Goal: Information Seeking & Learning: Learn about a topic

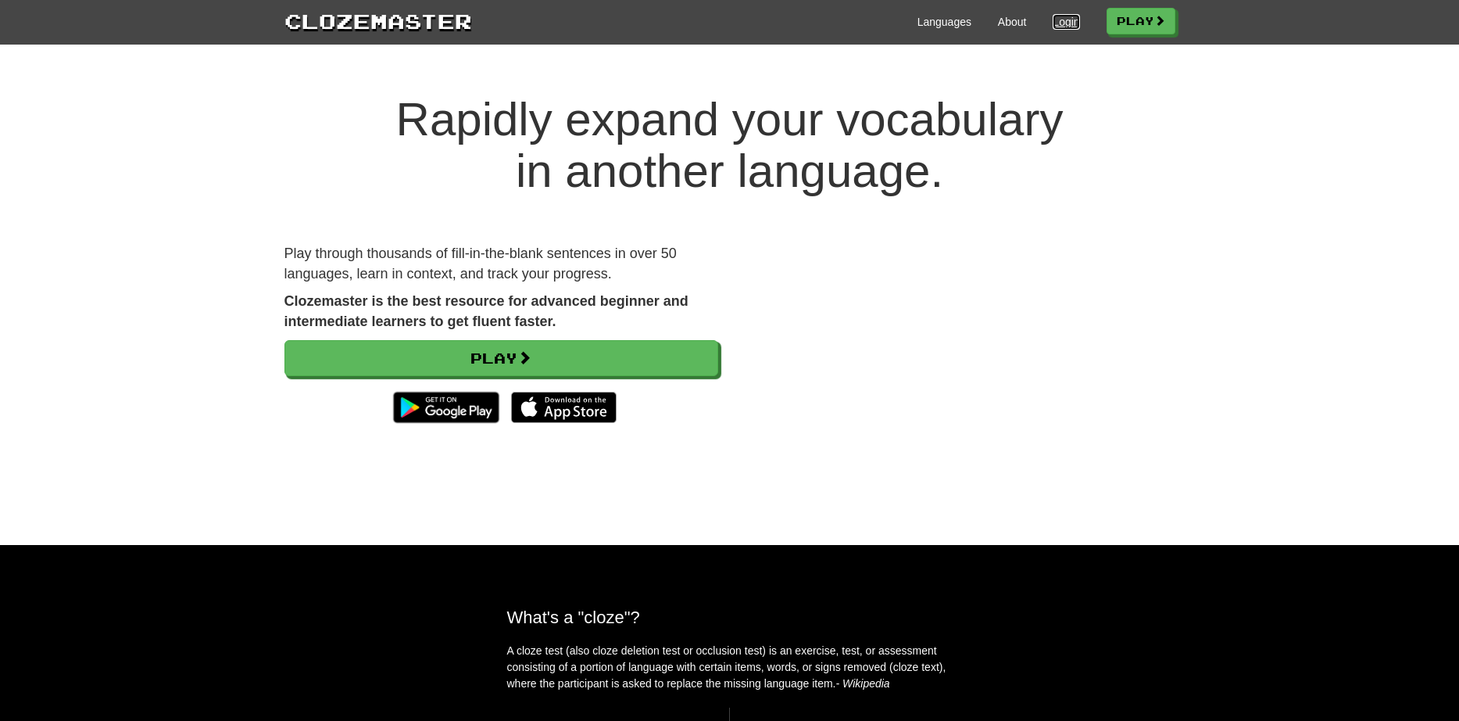
click at [1065, 23] on link "Login" at bounding box center [1066, 22] width 27 height 16
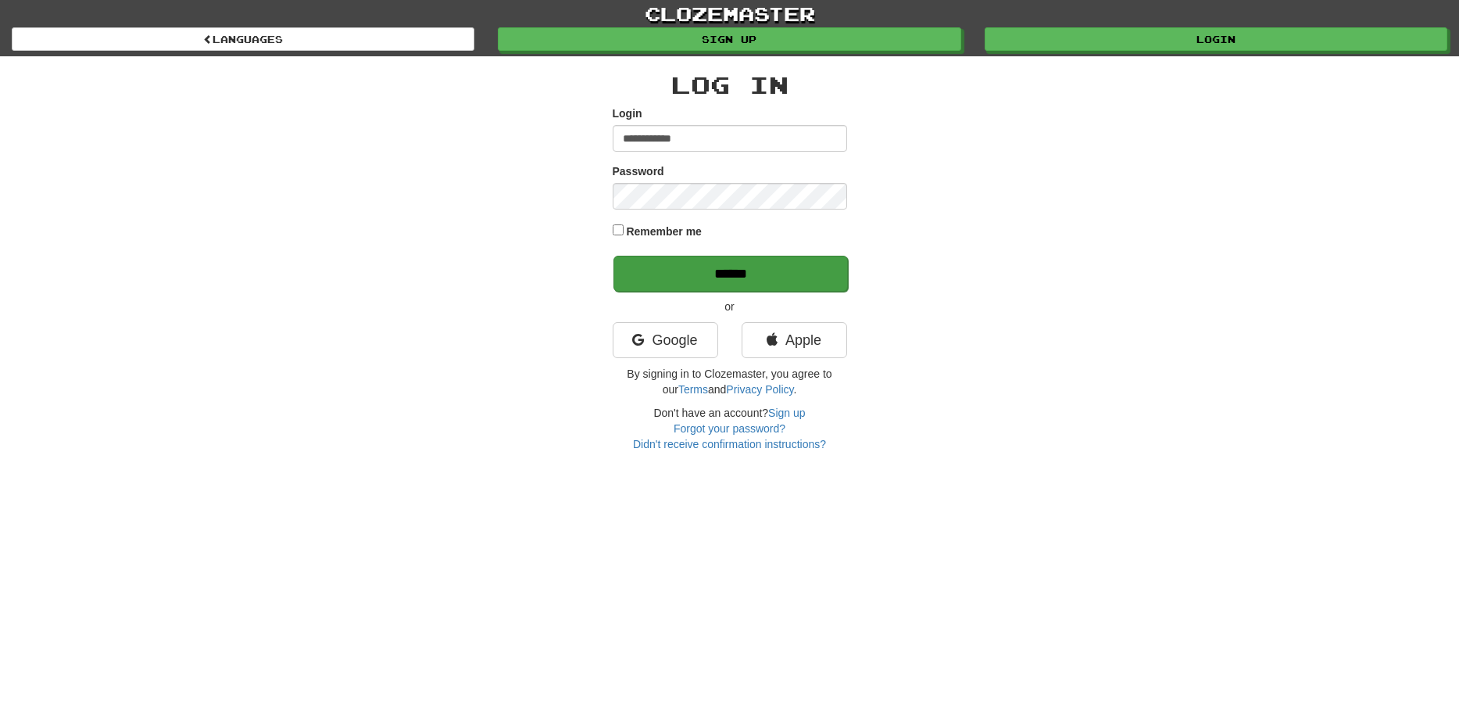
type input "**********"
click at [697, 262] on input "******" at bounding box center [731, 274] width 235 height 36
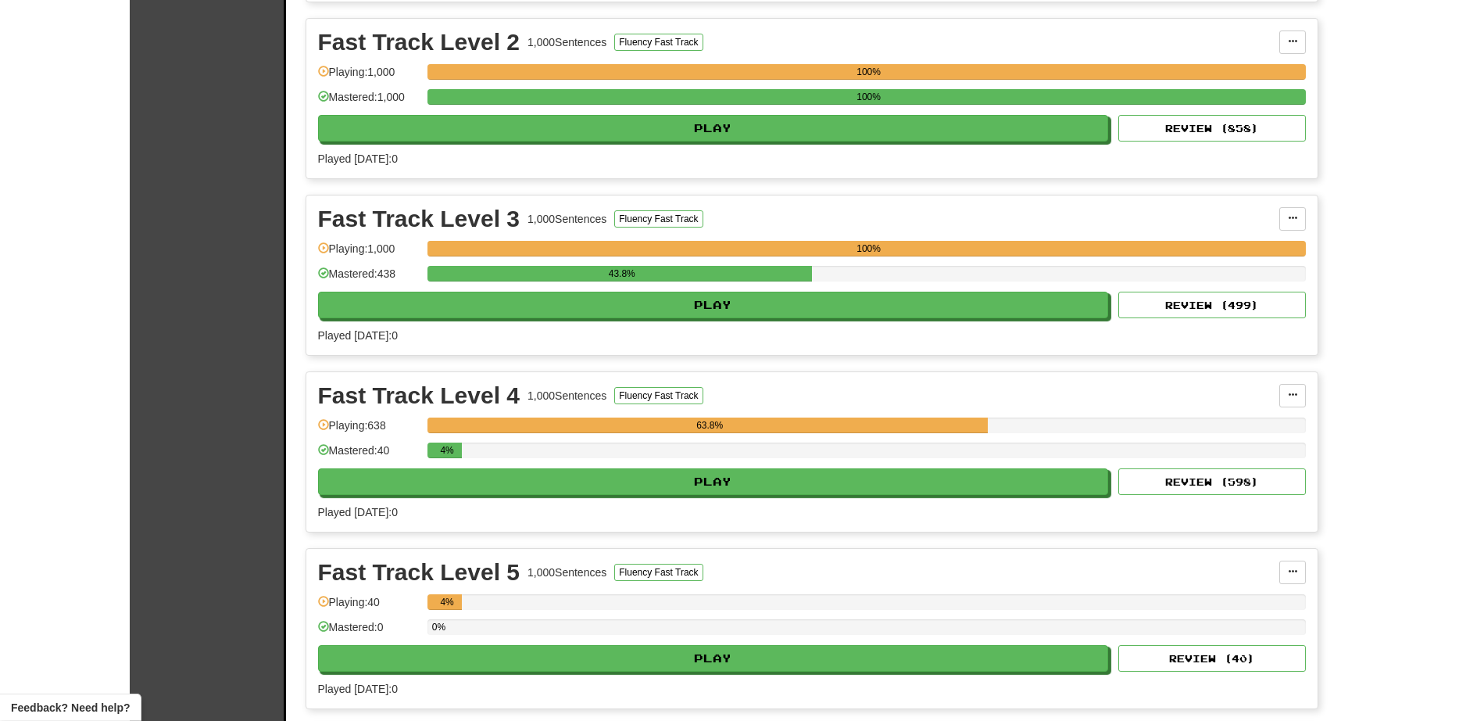
scroll to position [1942, 0]
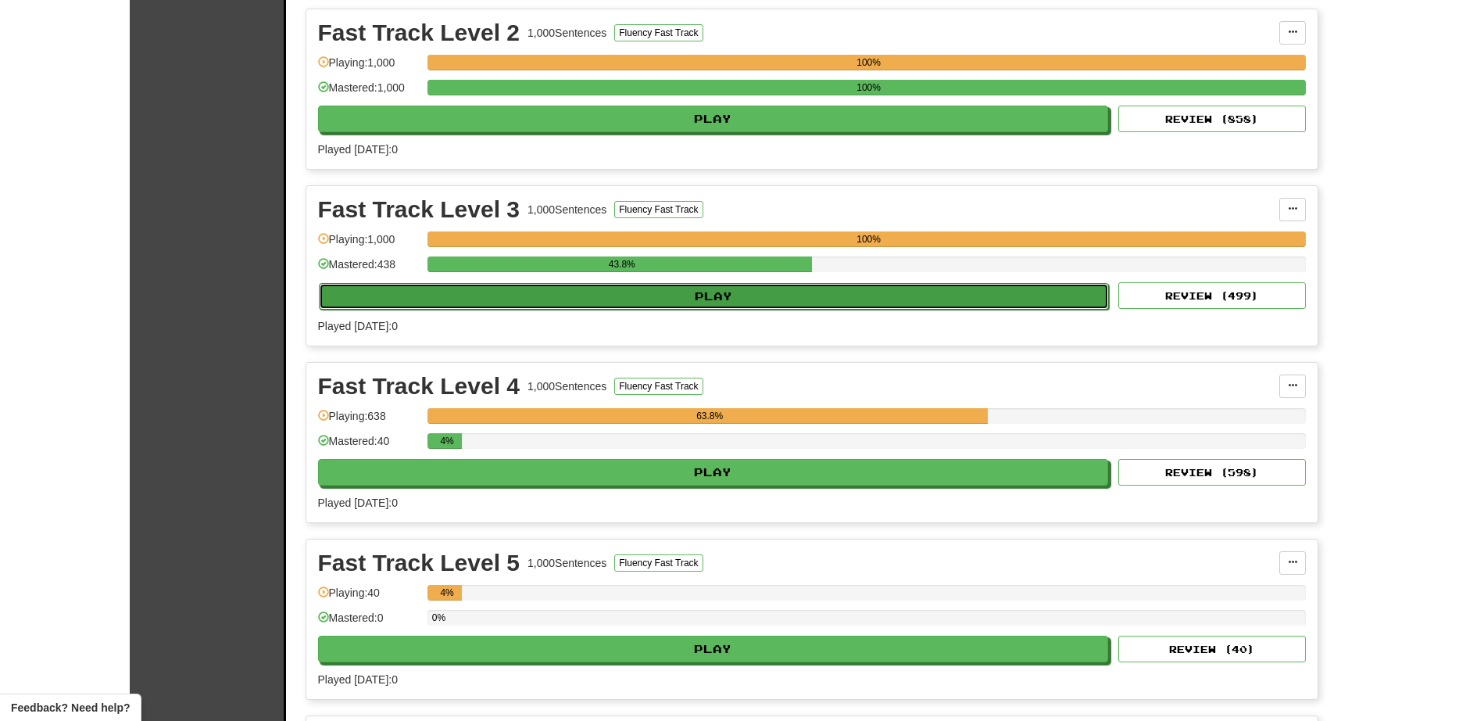
click at [650, 302] on button "Play" at bounding box center [714, 296] width 791 height 27
select select "**"
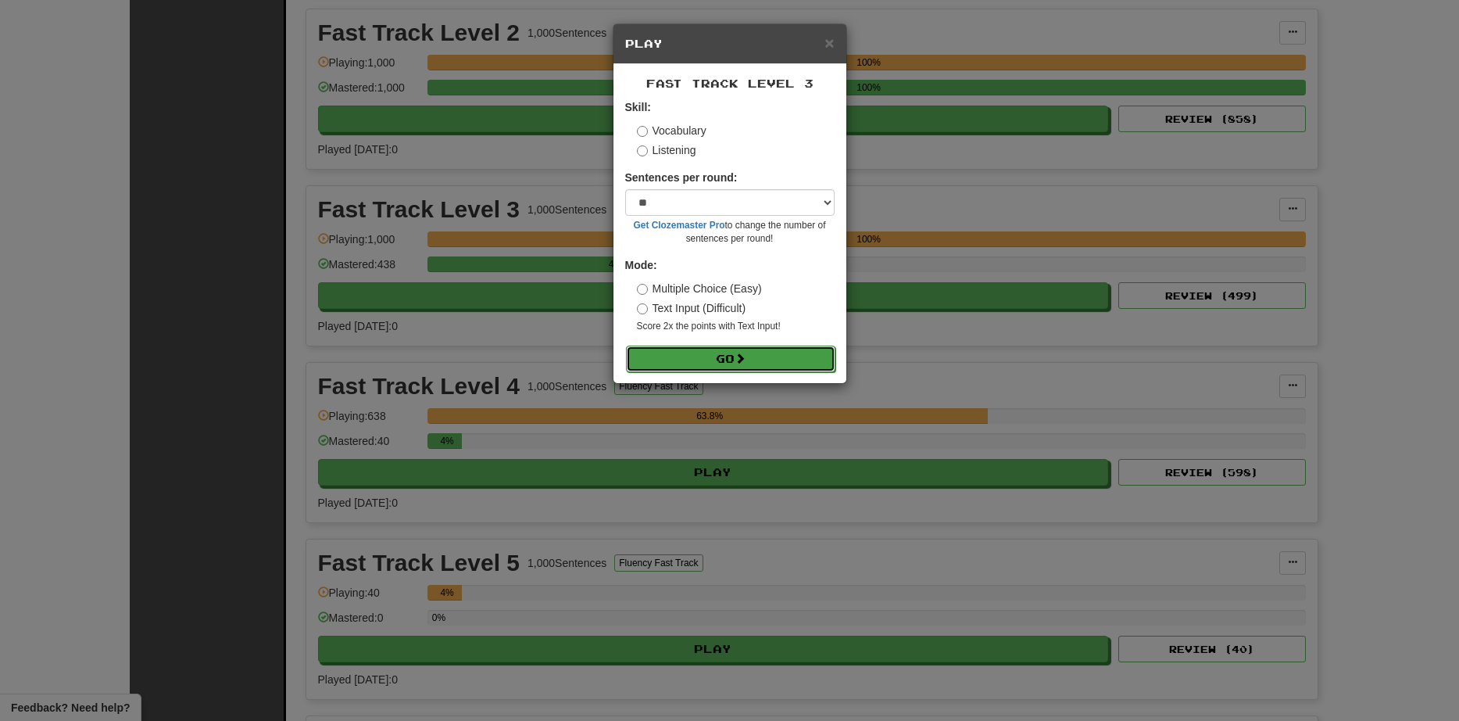
click at [710, 362] on button "Go" at bounding box center [730, 358] width 209 height 27
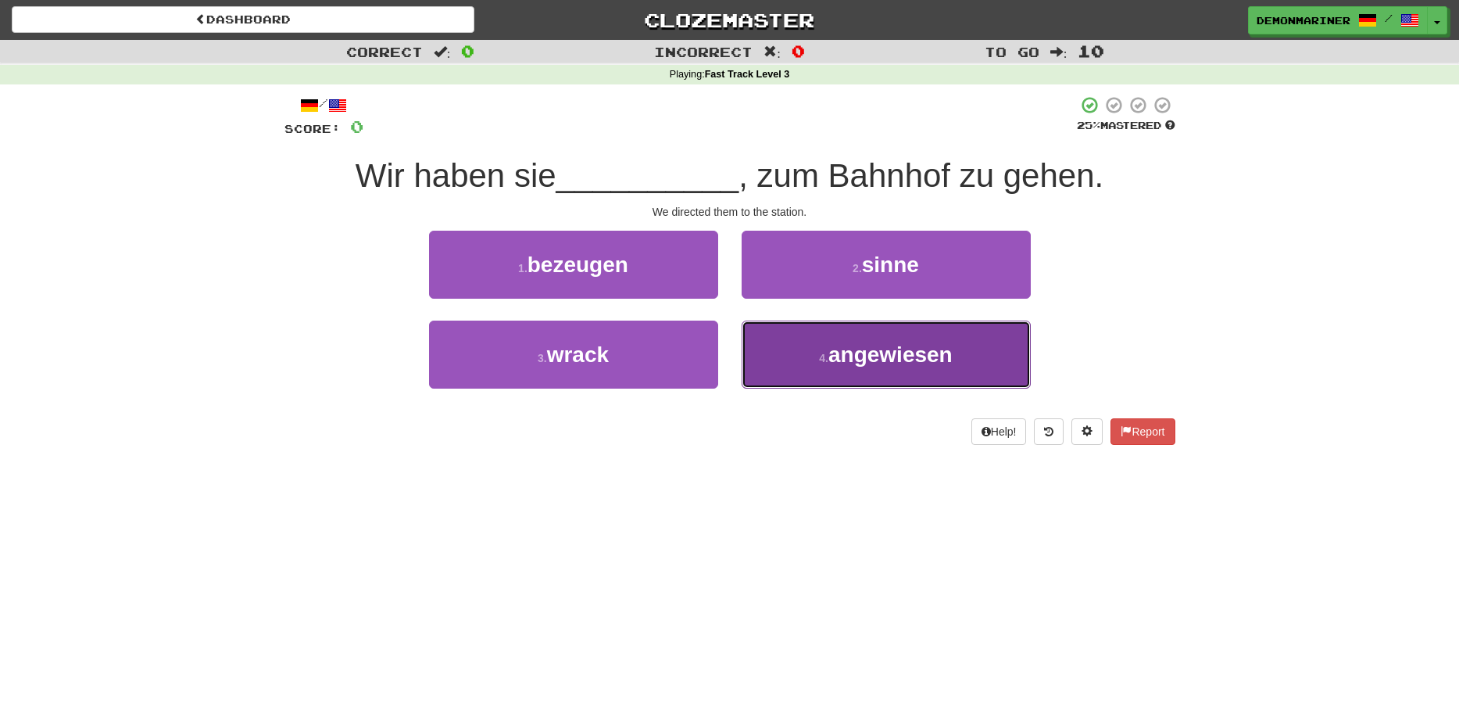
click at [873, 380] on button "4 . angewiesen" at bounding box center [886, 354] width 289 height 68
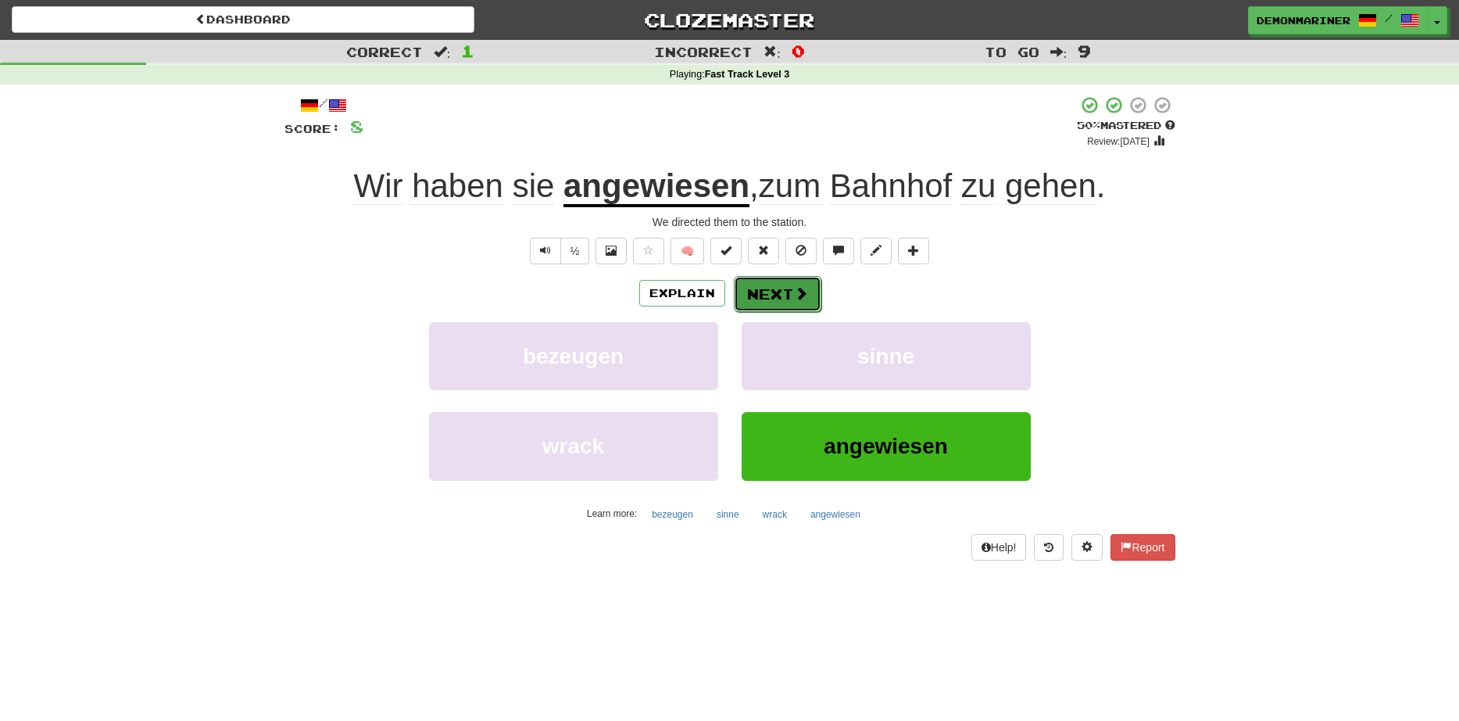
click at [779, 290] on button "Next" at bounding box center [778, 294] width 88 height 36
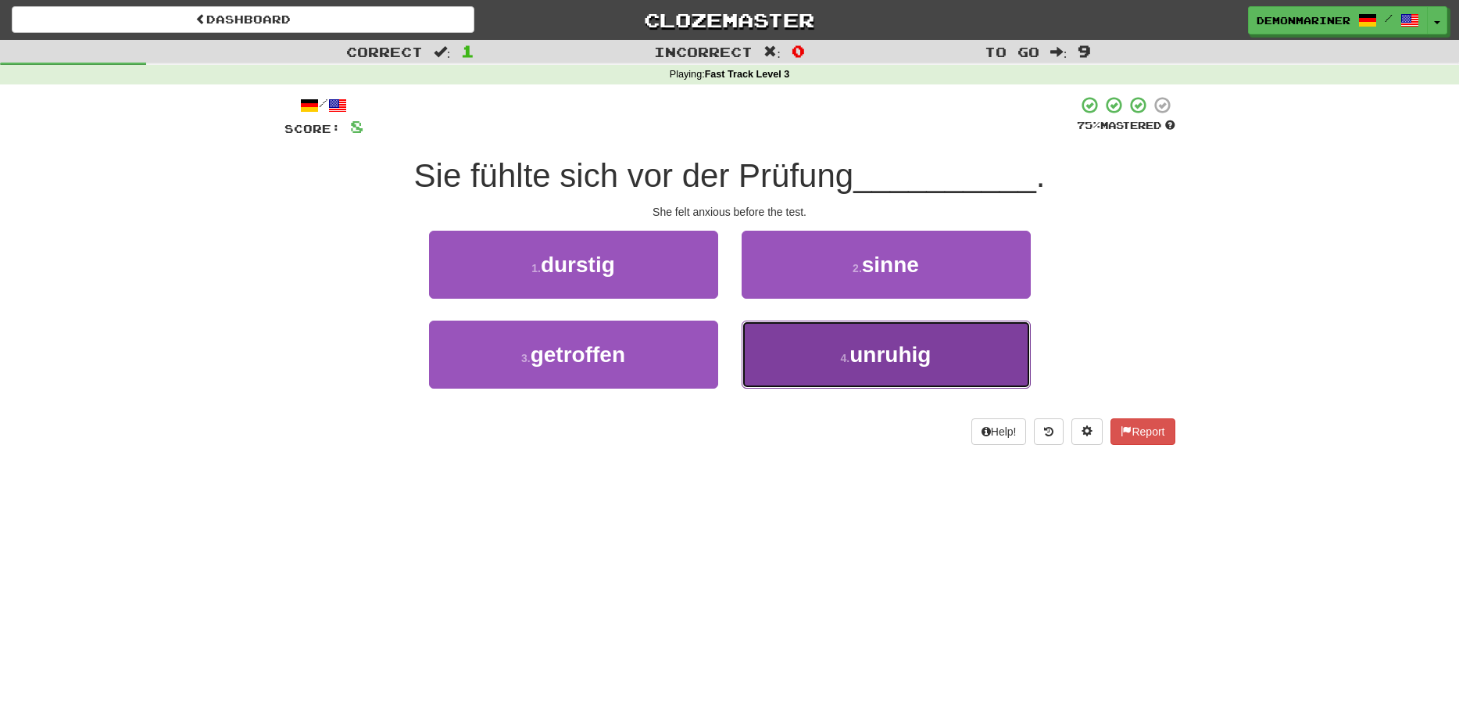
click at [819, 352] on button "4 . unruhig" at bounding box center [886, 354] width 289 height 68
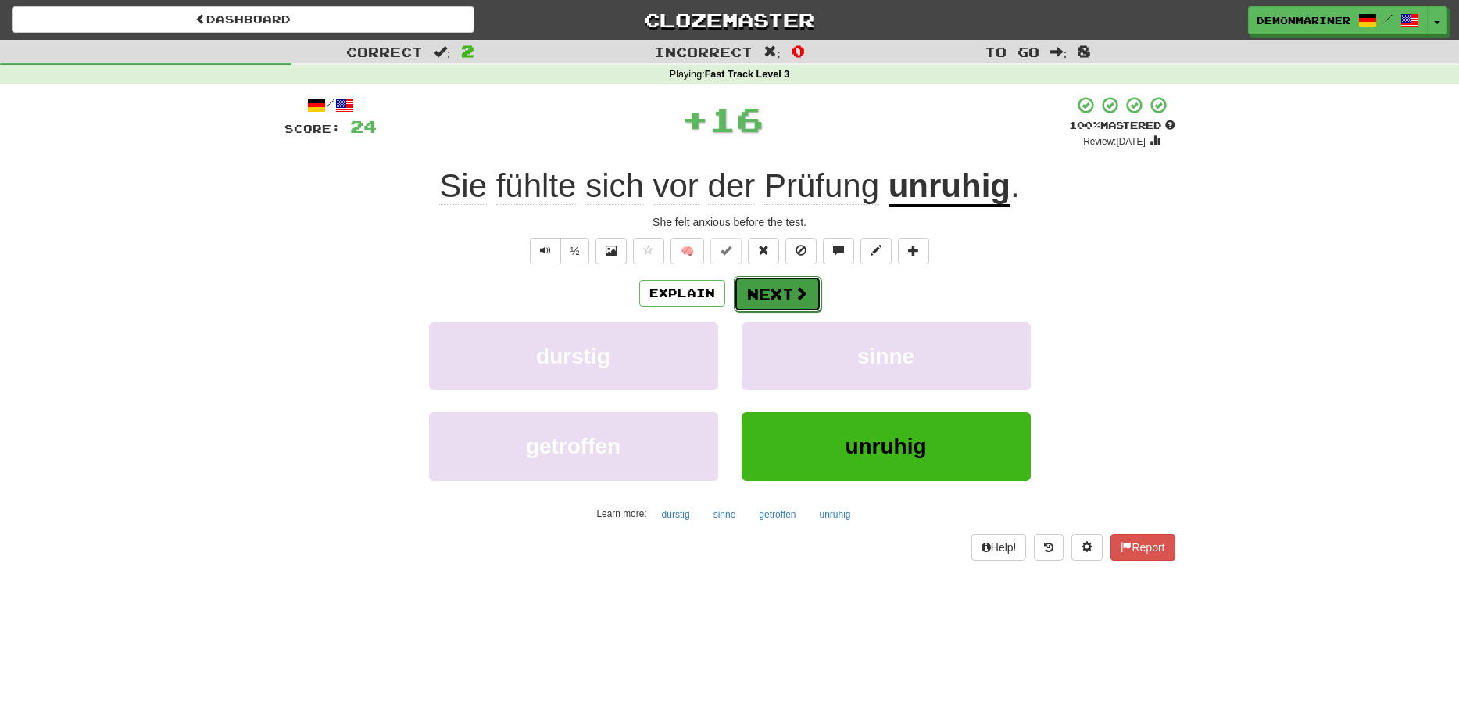
click at [756, 287] on button "Next" at bounding box center [778, 294] width 88 height 36
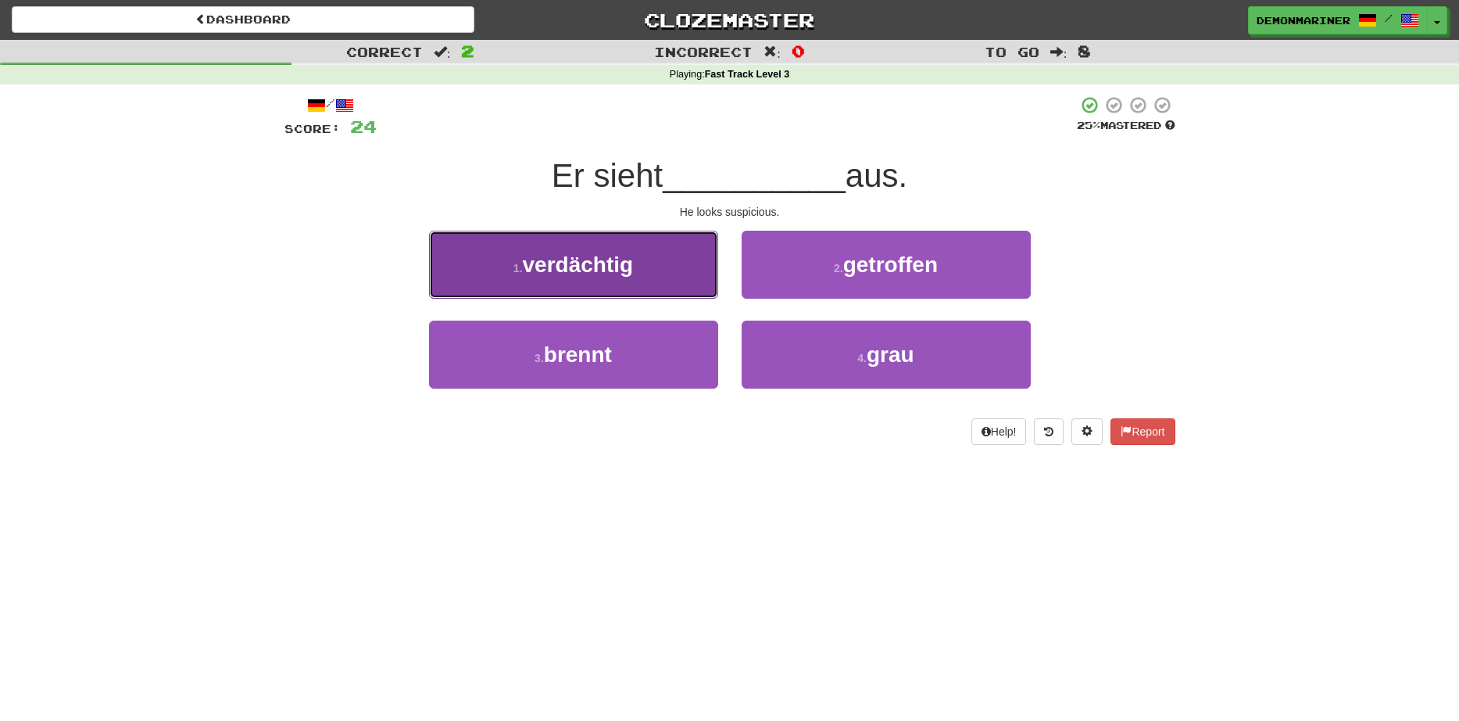
click at [564, 288] on button "1 . verdächtig" at bounding box center [573, 265] width 289 height 68
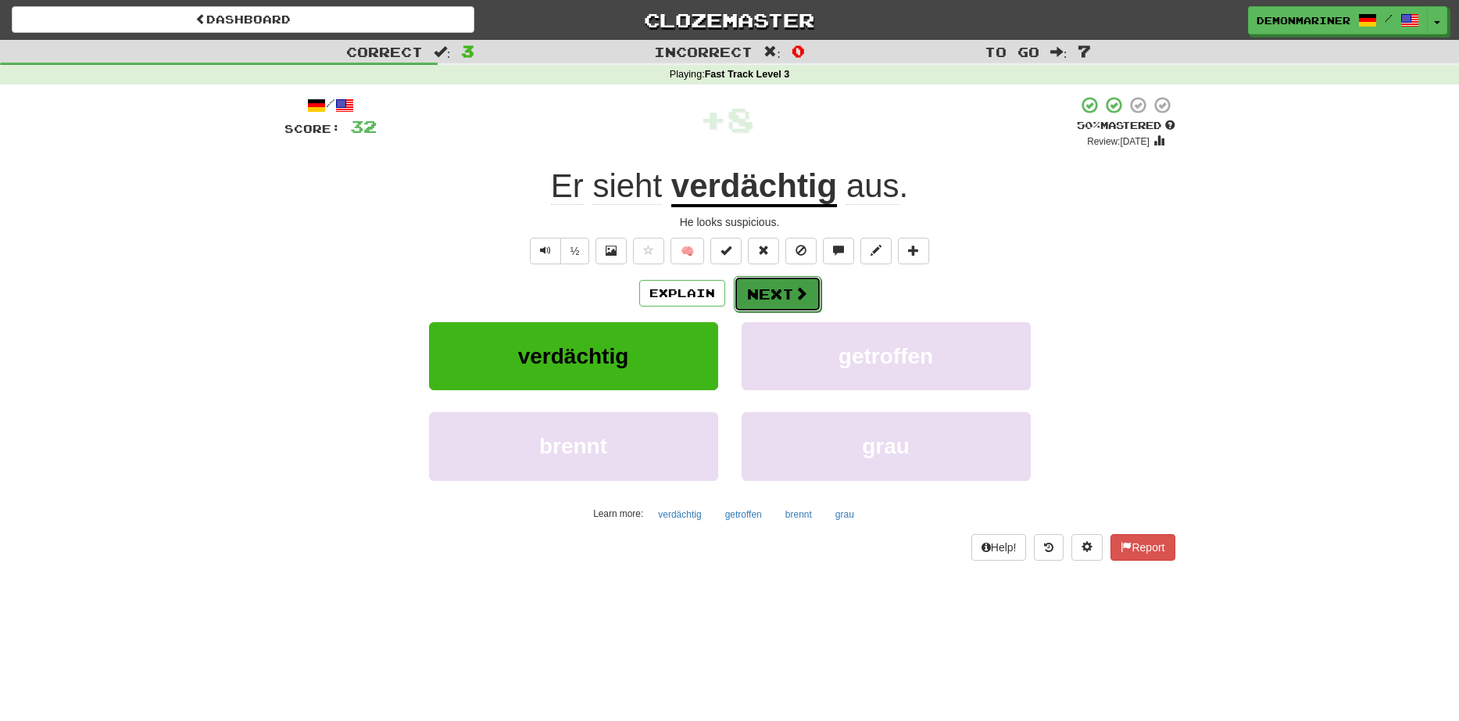
click at [770, 296] on button "Next" at bounding box center [778, 294] width 88 height 36
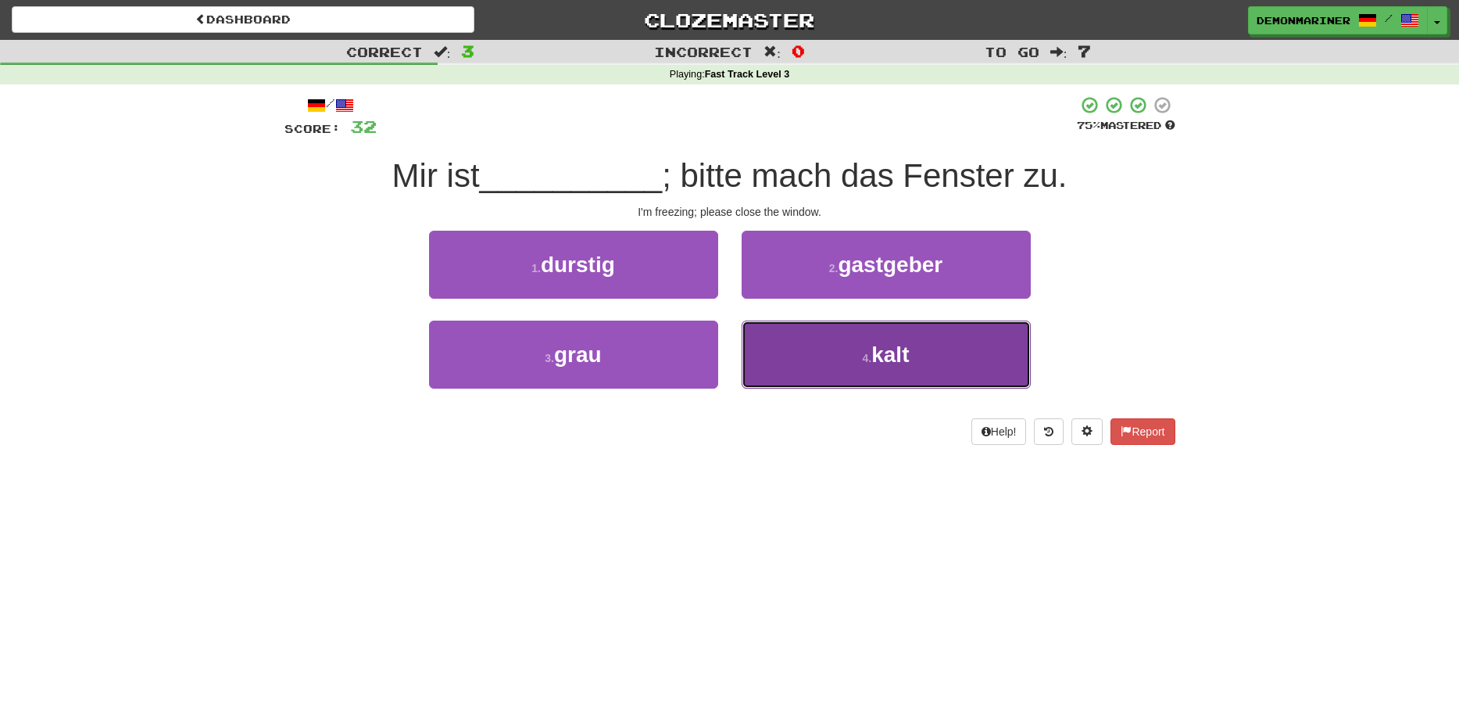
click at [803, 349] on button "4 . kalt" at bounding box center [886, 354] width 289 height 68
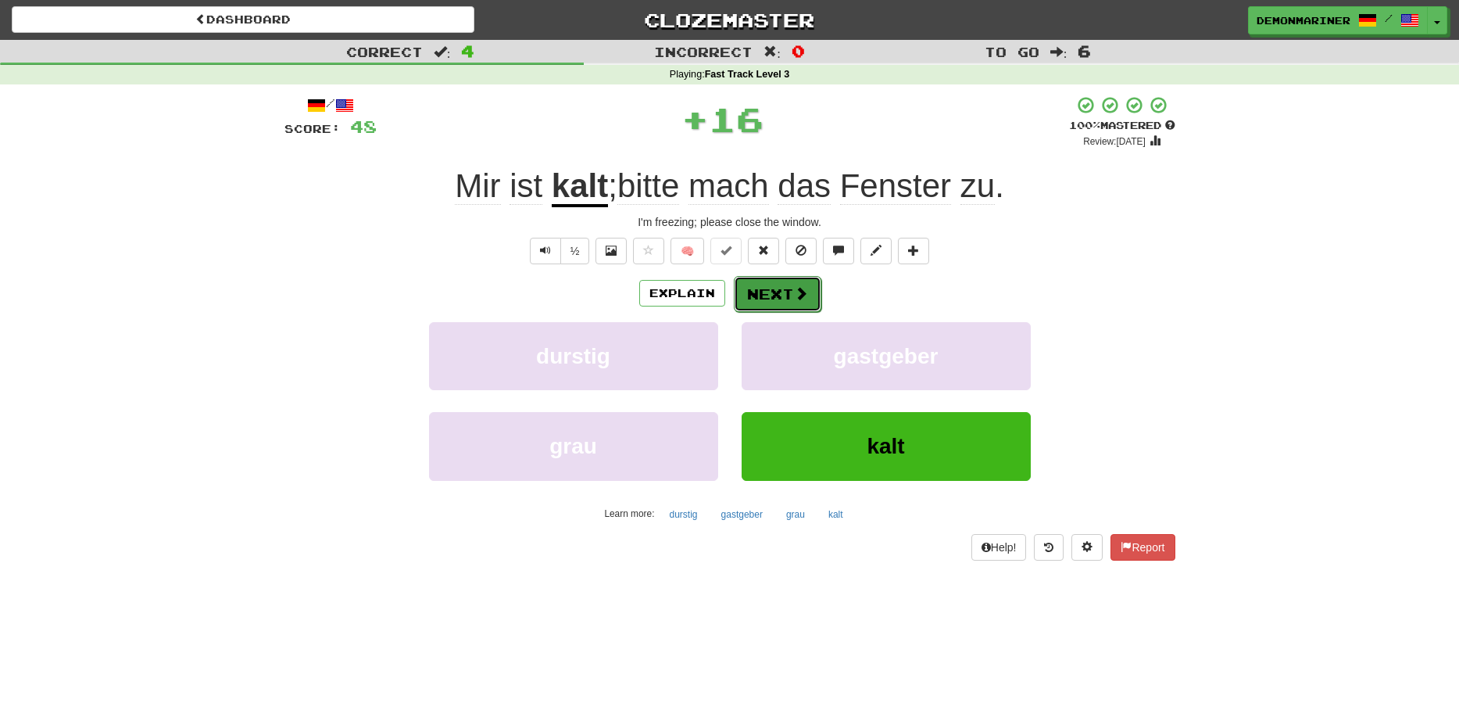
click at [782, 297] on button "Next" at bounding box center [778, 294] width 88 height 36
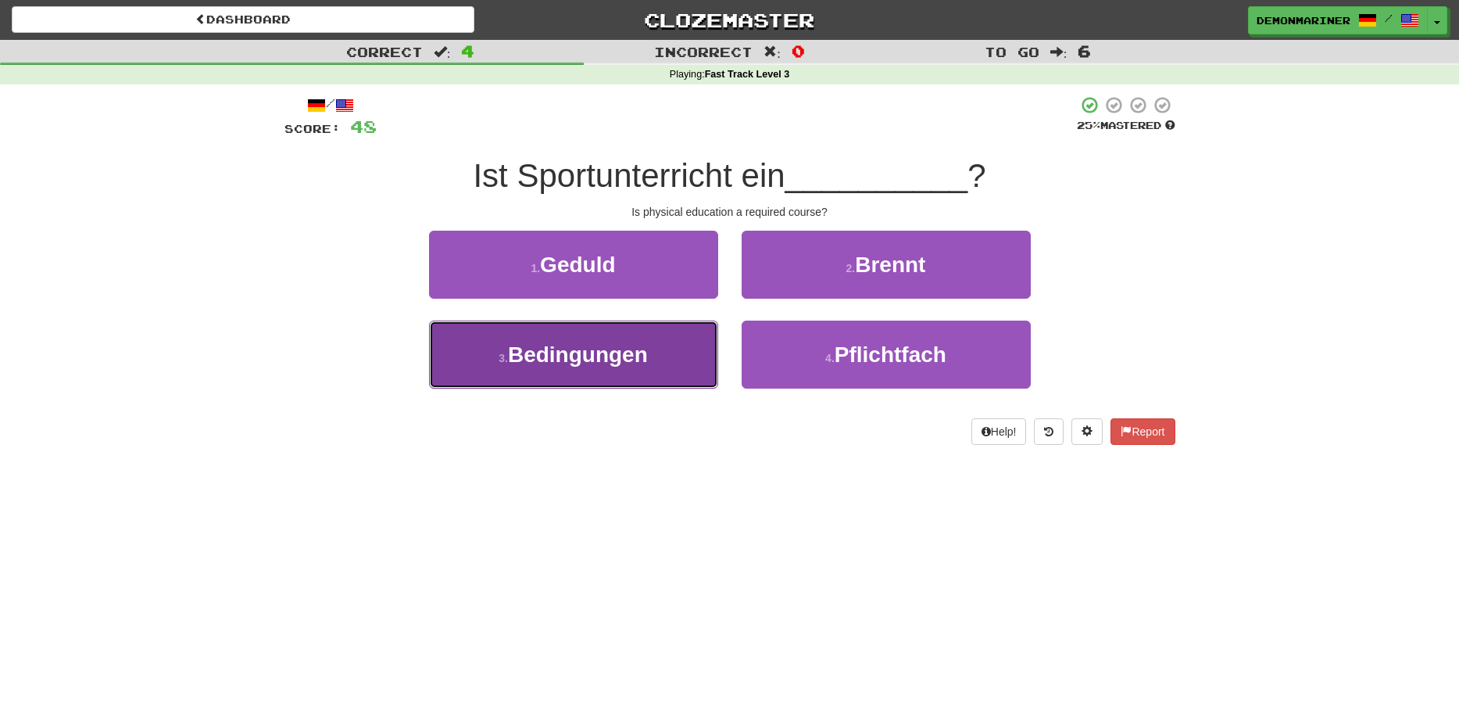
click at [542, 359] on span "Bedingungen" at bounding box center [578, 354] width 140 height 24
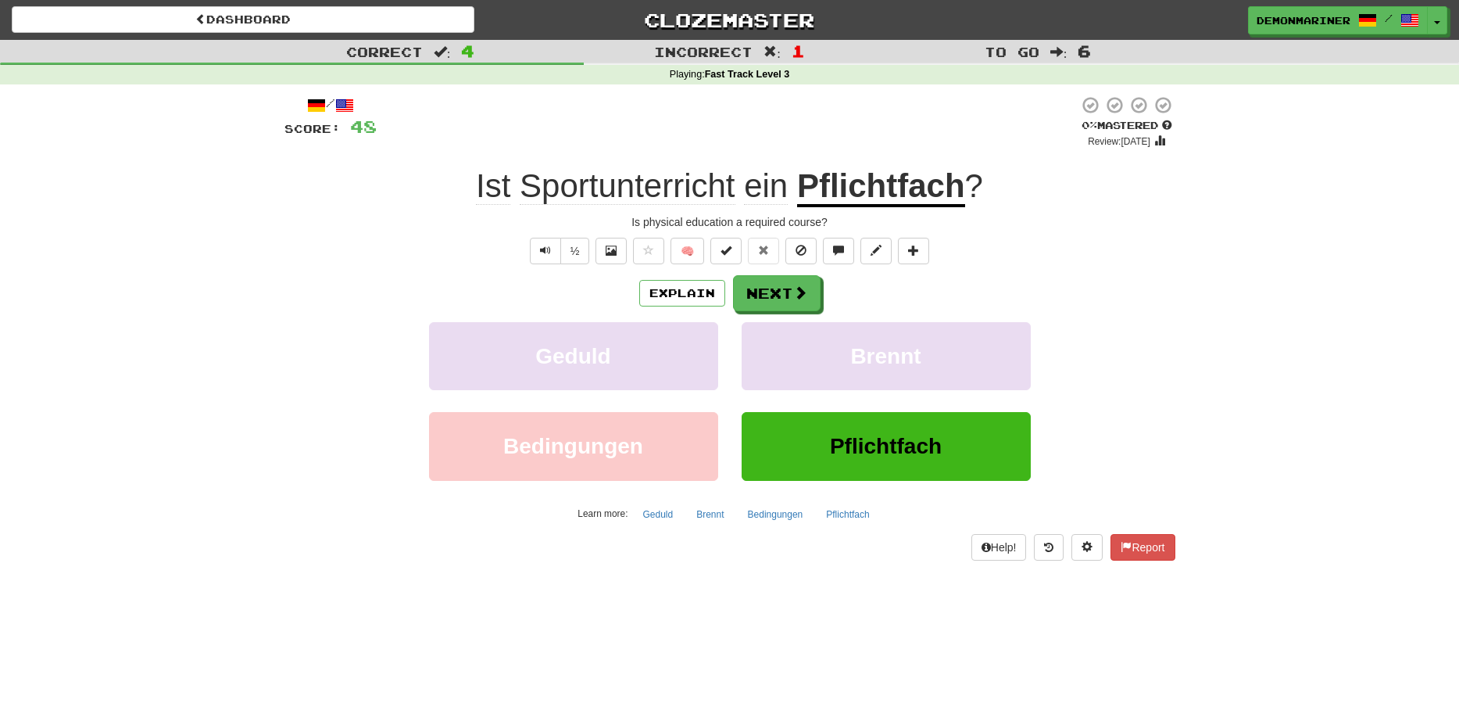
click at [934, 185] on u "Pflichtfach" at bounding box center [881, 187] width 168 height 40
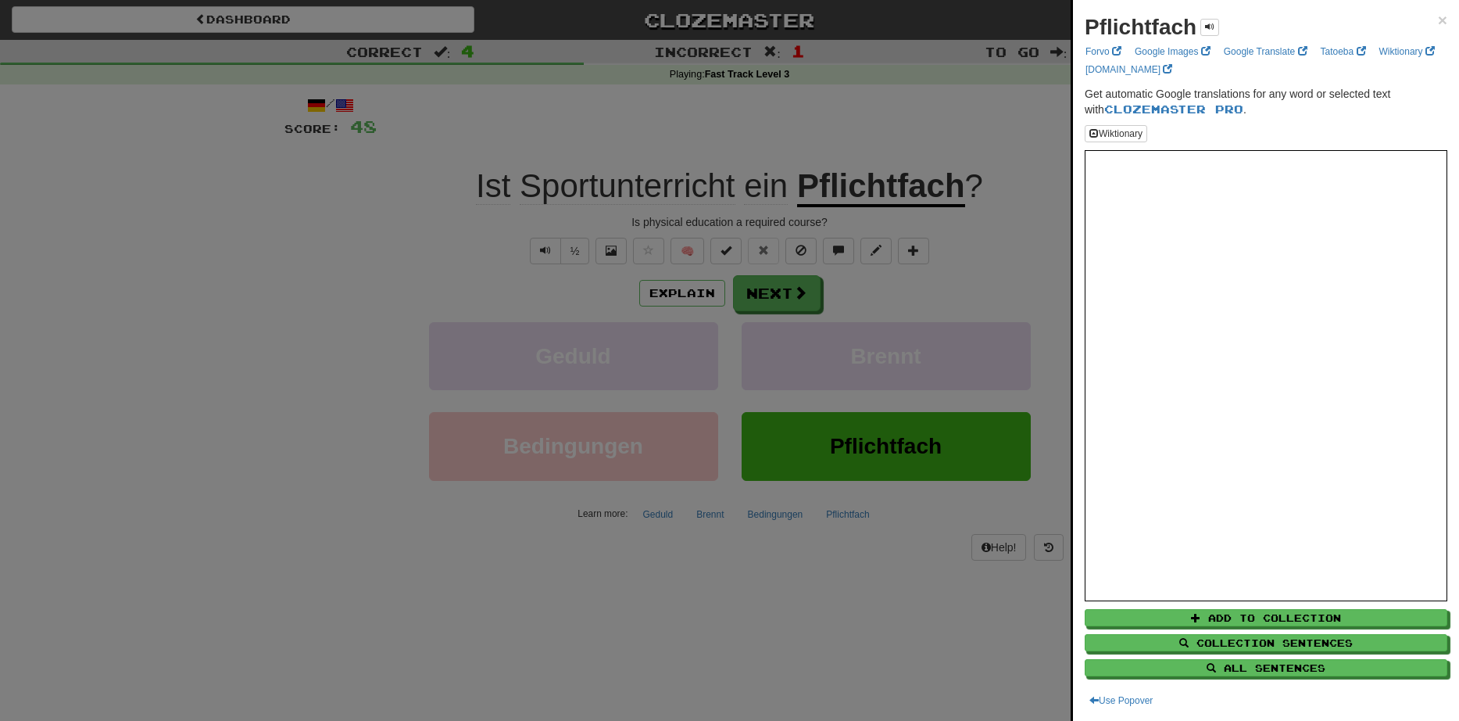
click at [362, 274] on div at bounding box center [729, 360] width 1459 height 721
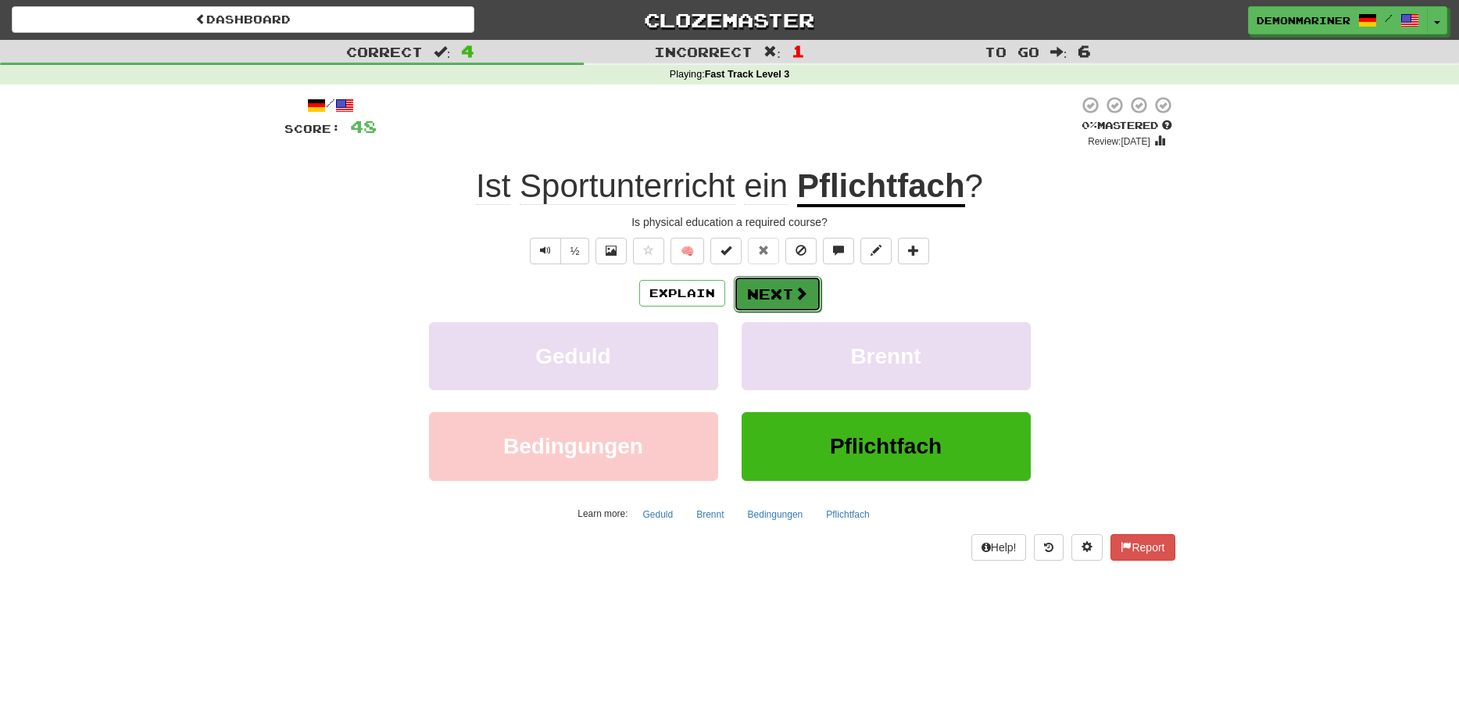
click at [777, 285] on button "Next" at bounding box center [778, 294] width 88 height 36
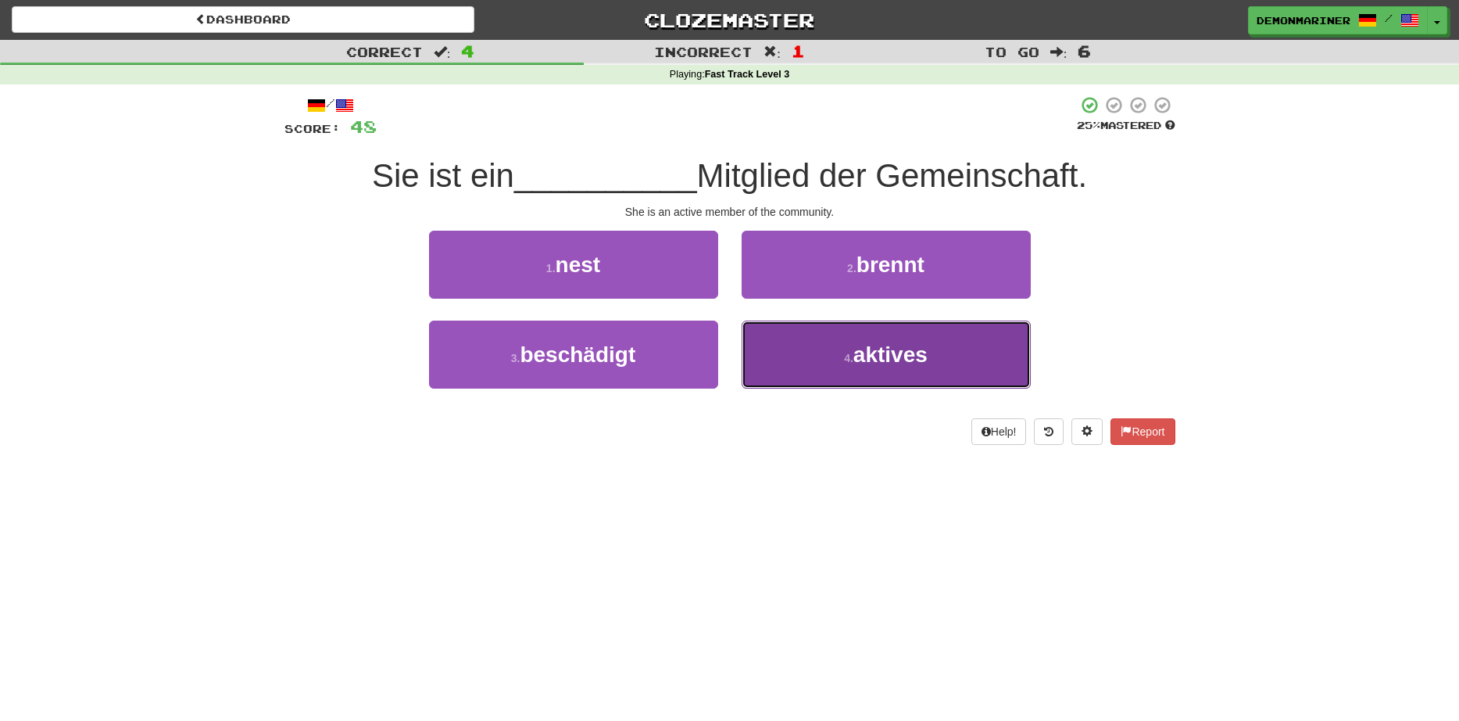
click at [919, 362] on span "aktives" at bounding box center [891, 354] width 74 height 24
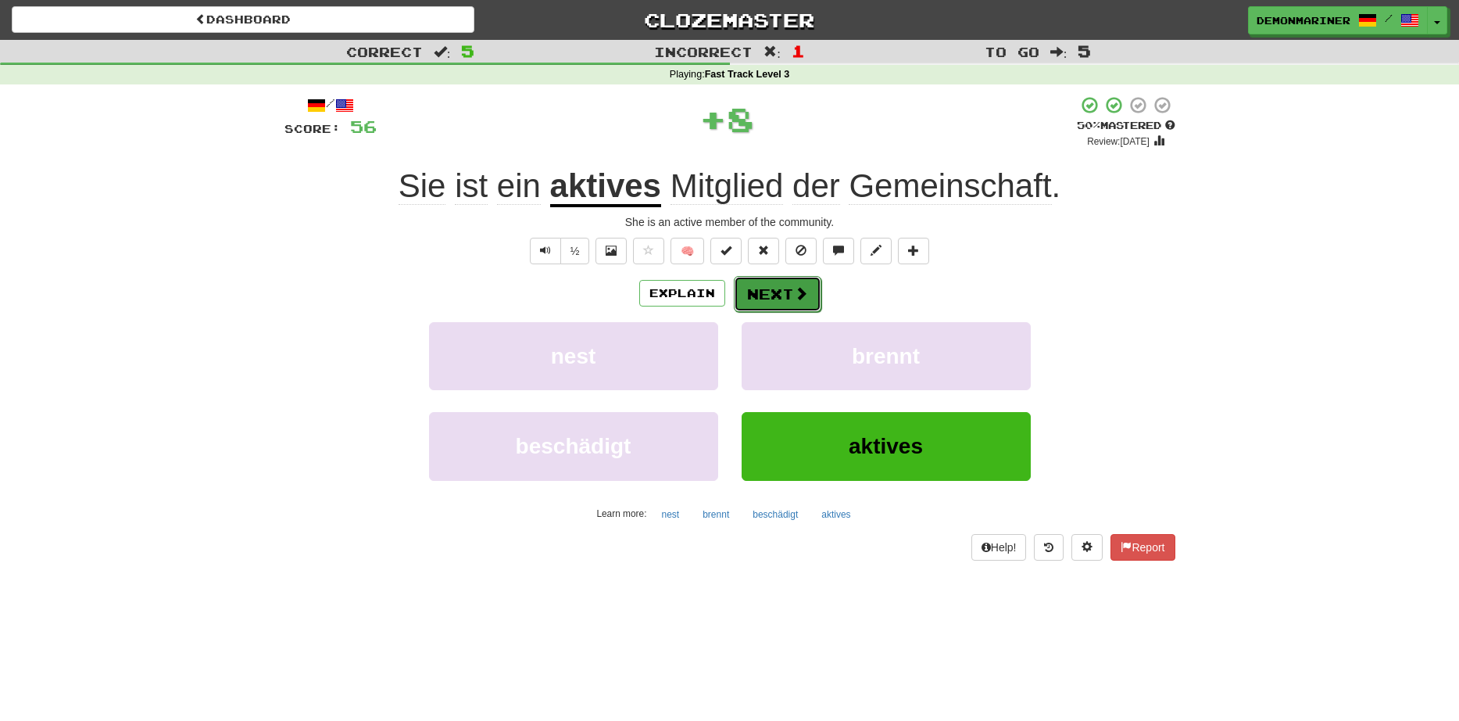
click at [806, 291] on span at bounding box center [801, 293] width 14 height 14
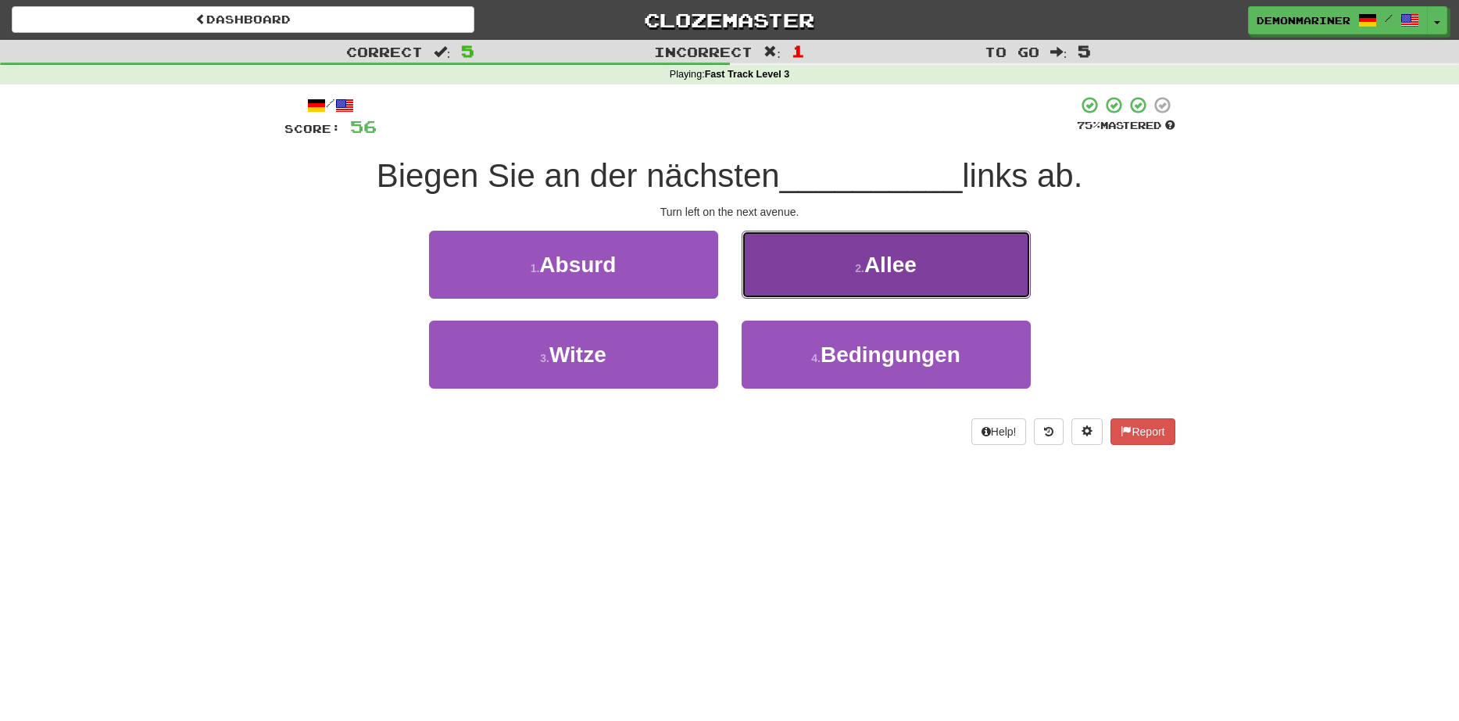
click at [767, 270] on button "2 . Allee" at bounding box center [886, 265] width 289 height 68
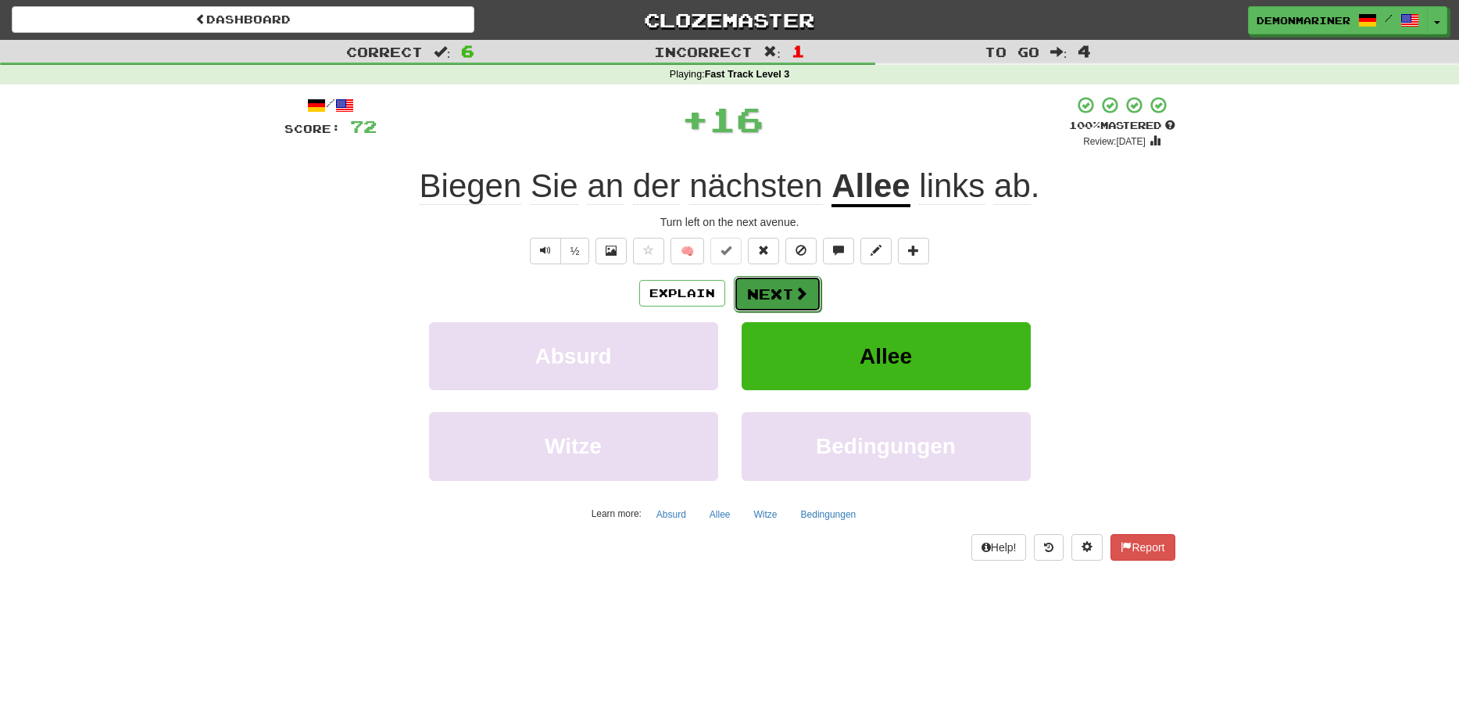
click at [767, 293] on button "Next" at bounding box center [778, 294] width 88 height 36
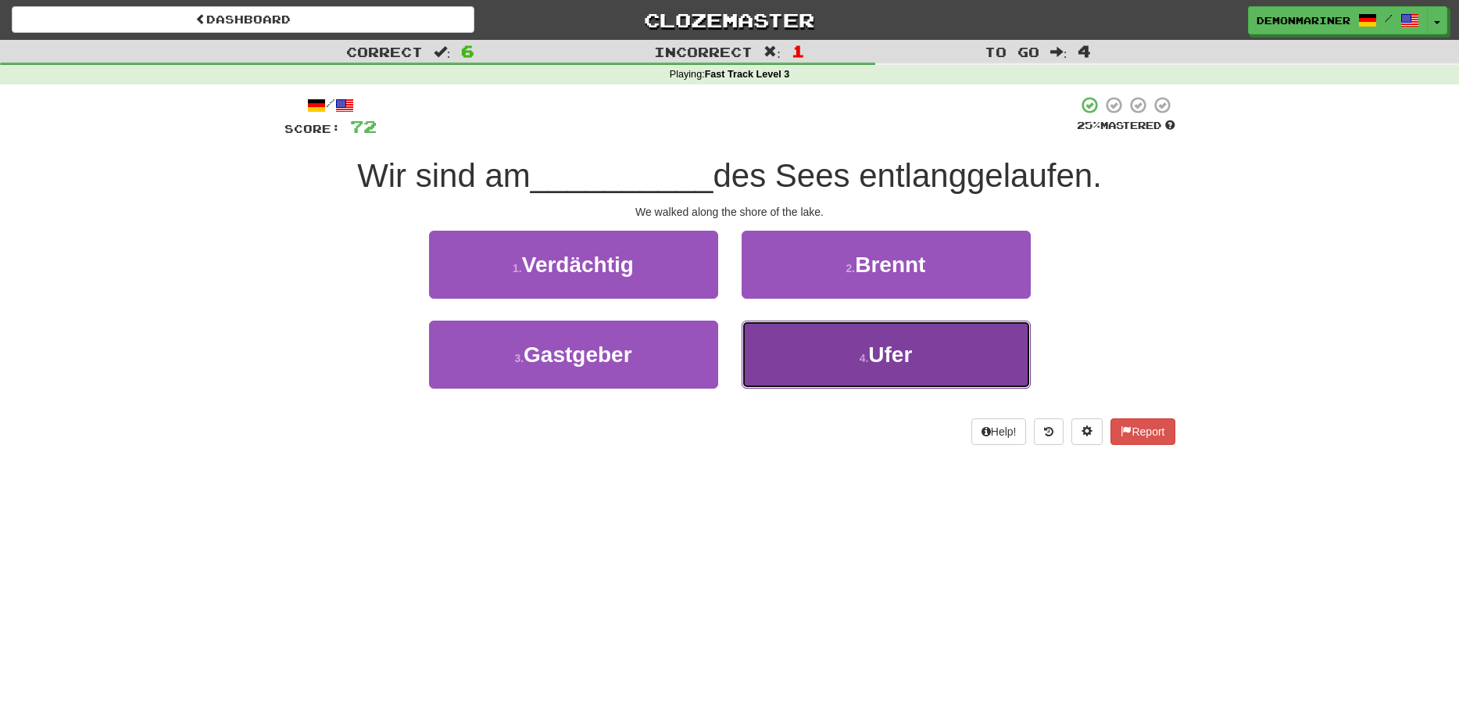
click at [924, 360] on button "4 . Ufer" at bounding box center [886, 354] width 289 height 68
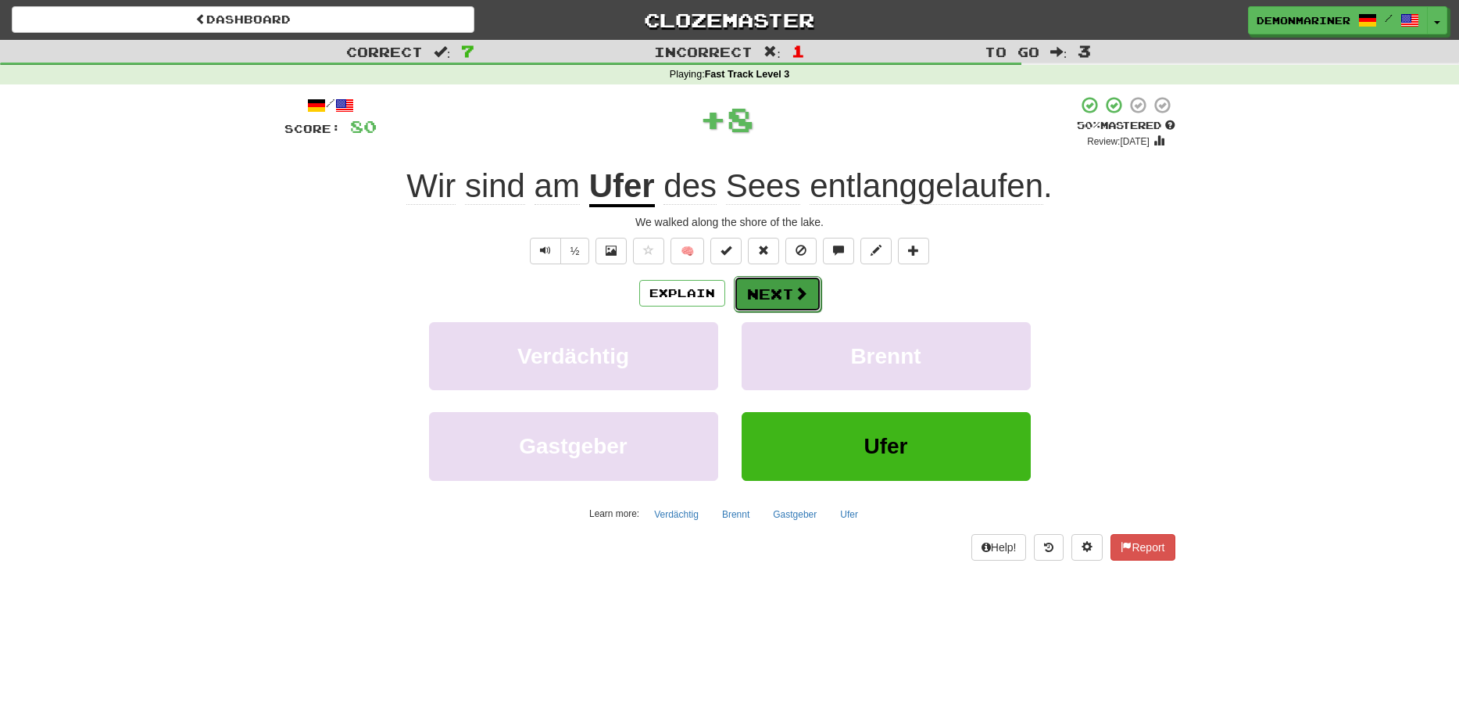
click at [797, 295] on span at bounding box center [801, 293] width 14 height 14
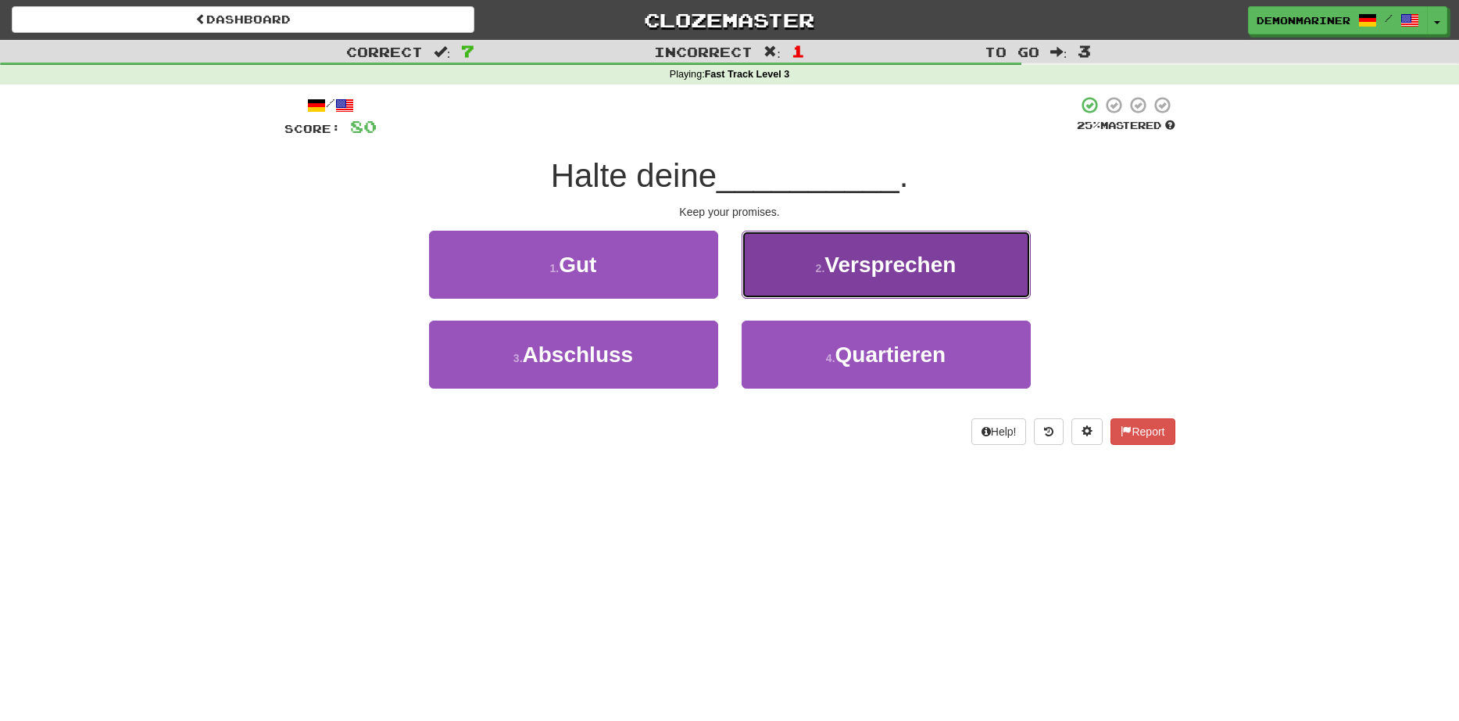
click at [785, 281] on button "2 . Versprechen" at bounding box center [886, 265] width 289 height 68
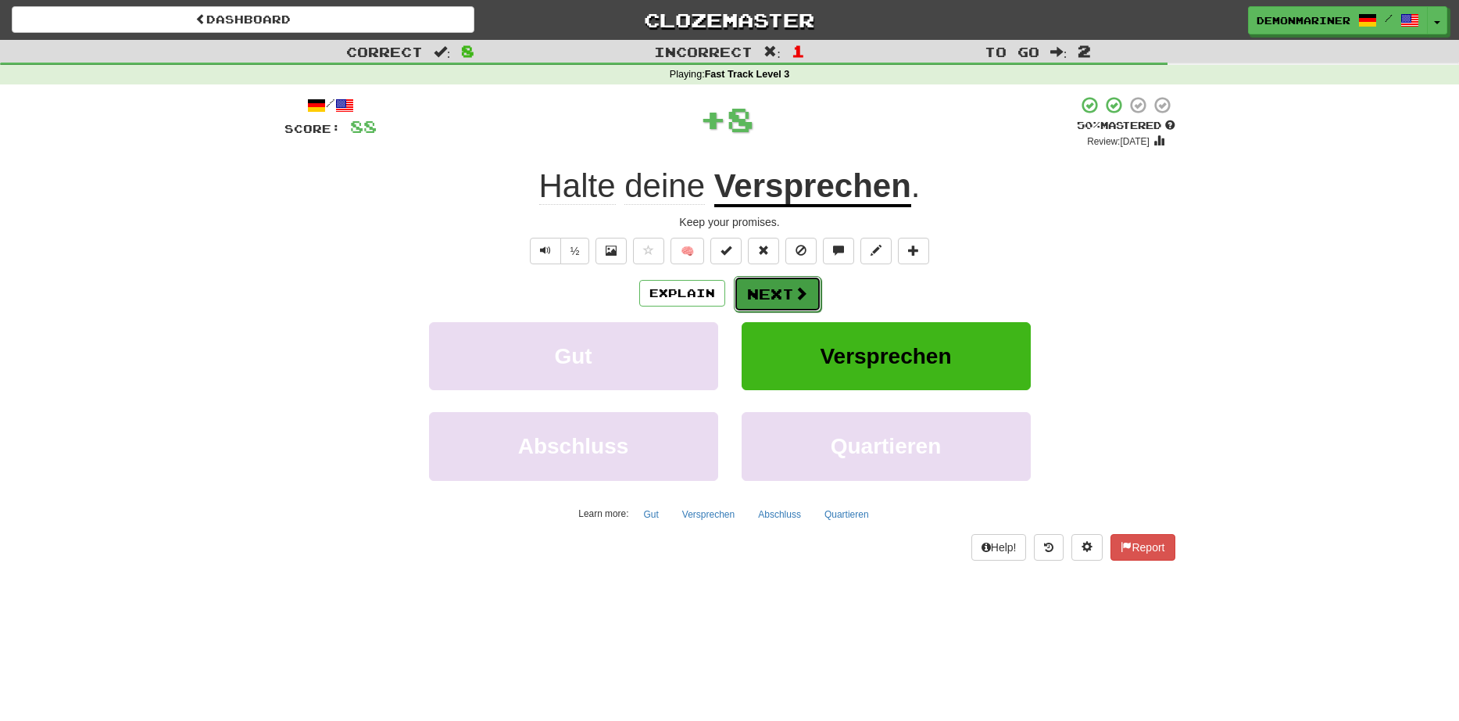
click at [778, 295] on button "Next" at bounding box center [778, 294] width 88 height 36
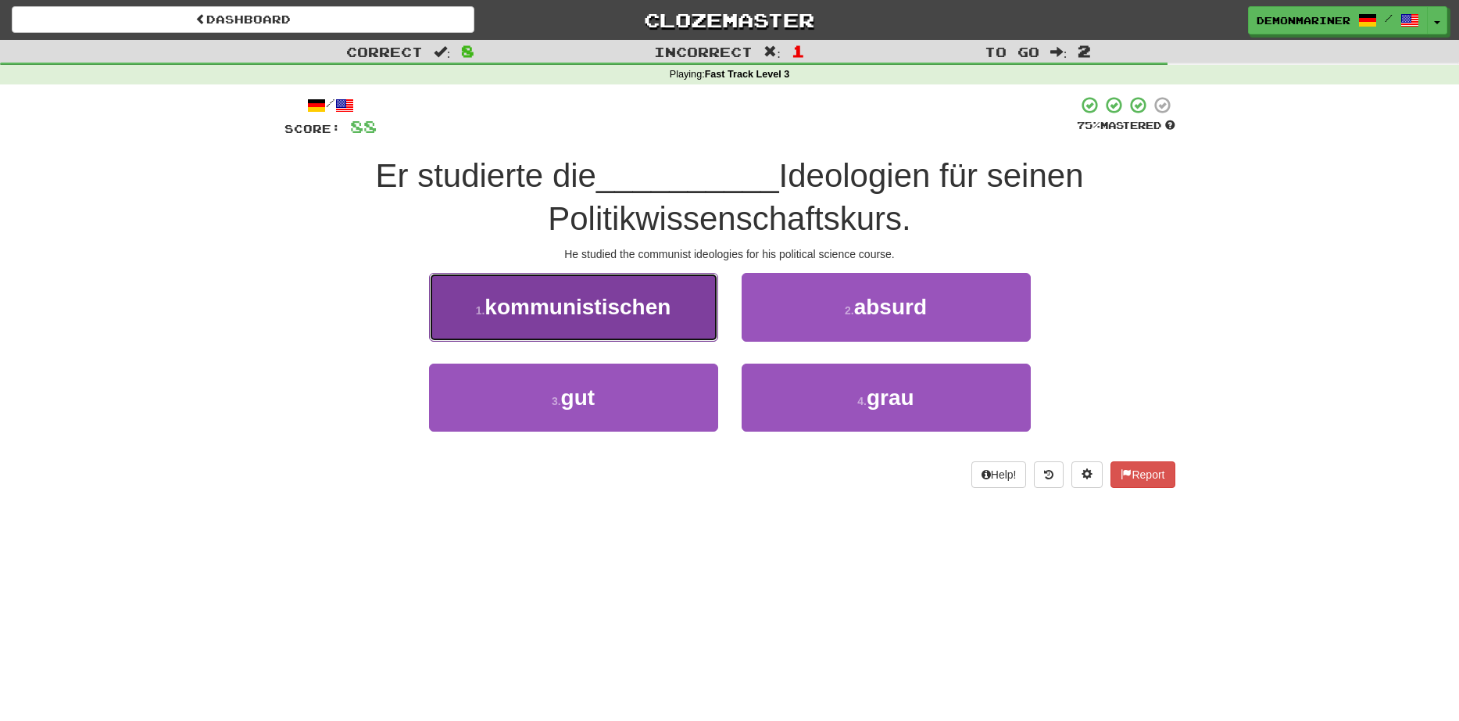
click at [484, 317] on small "1 ." at bounding box center [480, 310] width 9 height 13
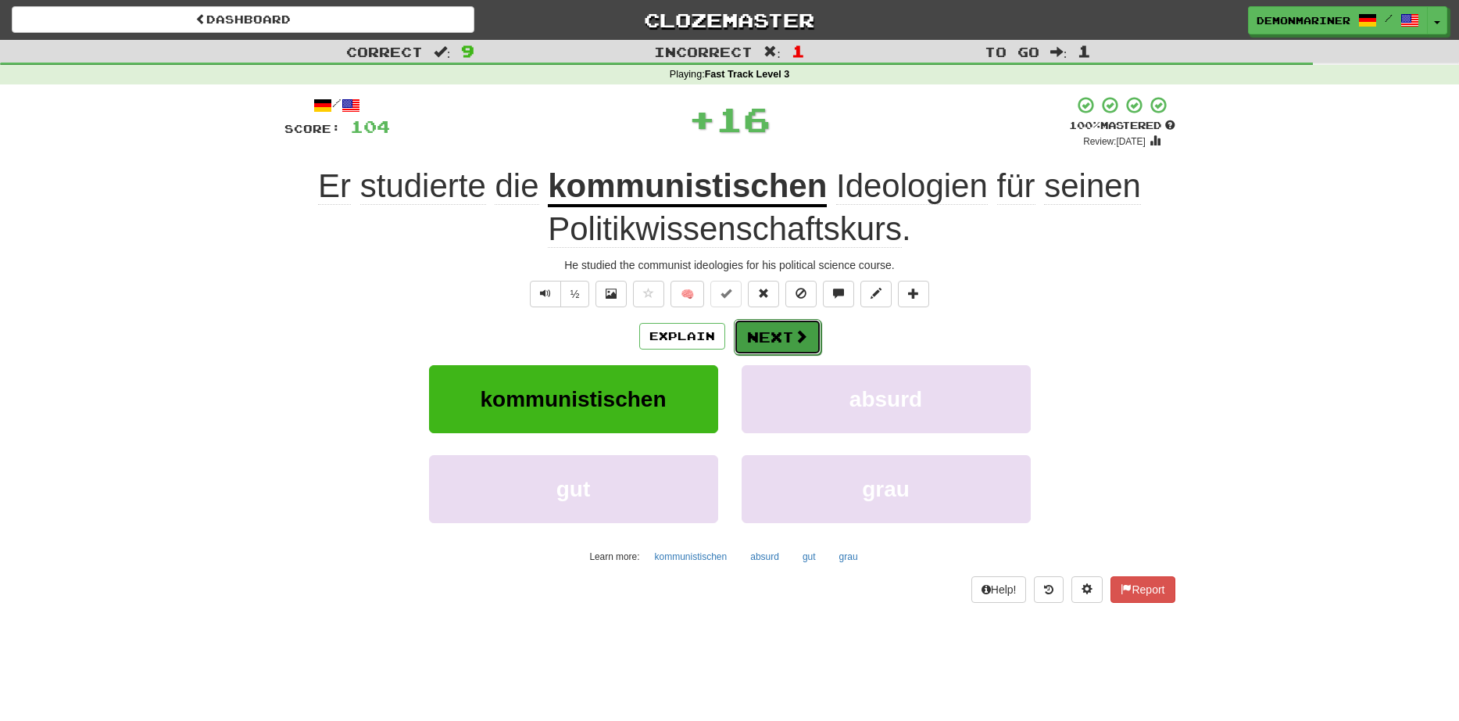
click at [775, 339] on button "Next" at bounding box center [778, 337] width 88 height 36
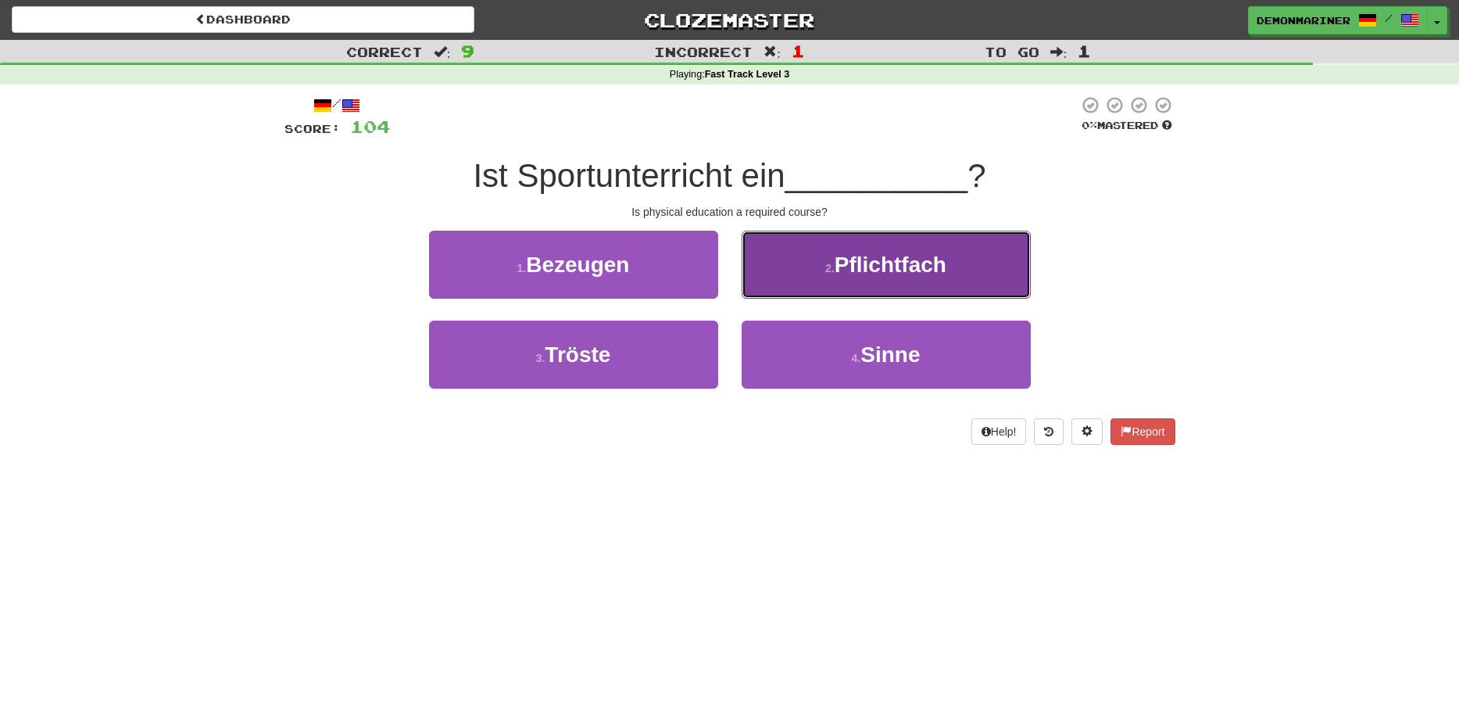
click at [881, 294] on button "2 . Pflichtfach" at bounding box center [886, 265] width 289 height 68
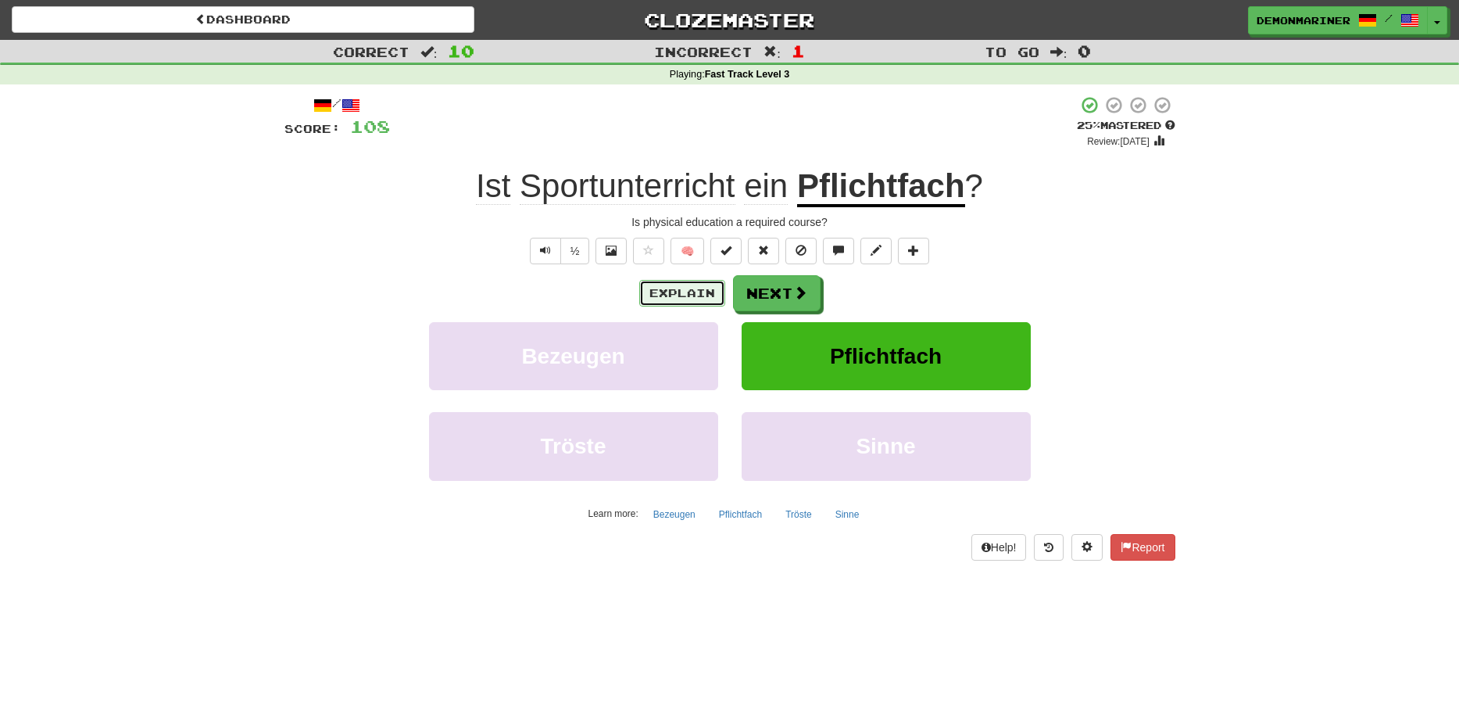
click at [678, 288] on button "Explain" at bounding box center [682, 293] width 86 height 27
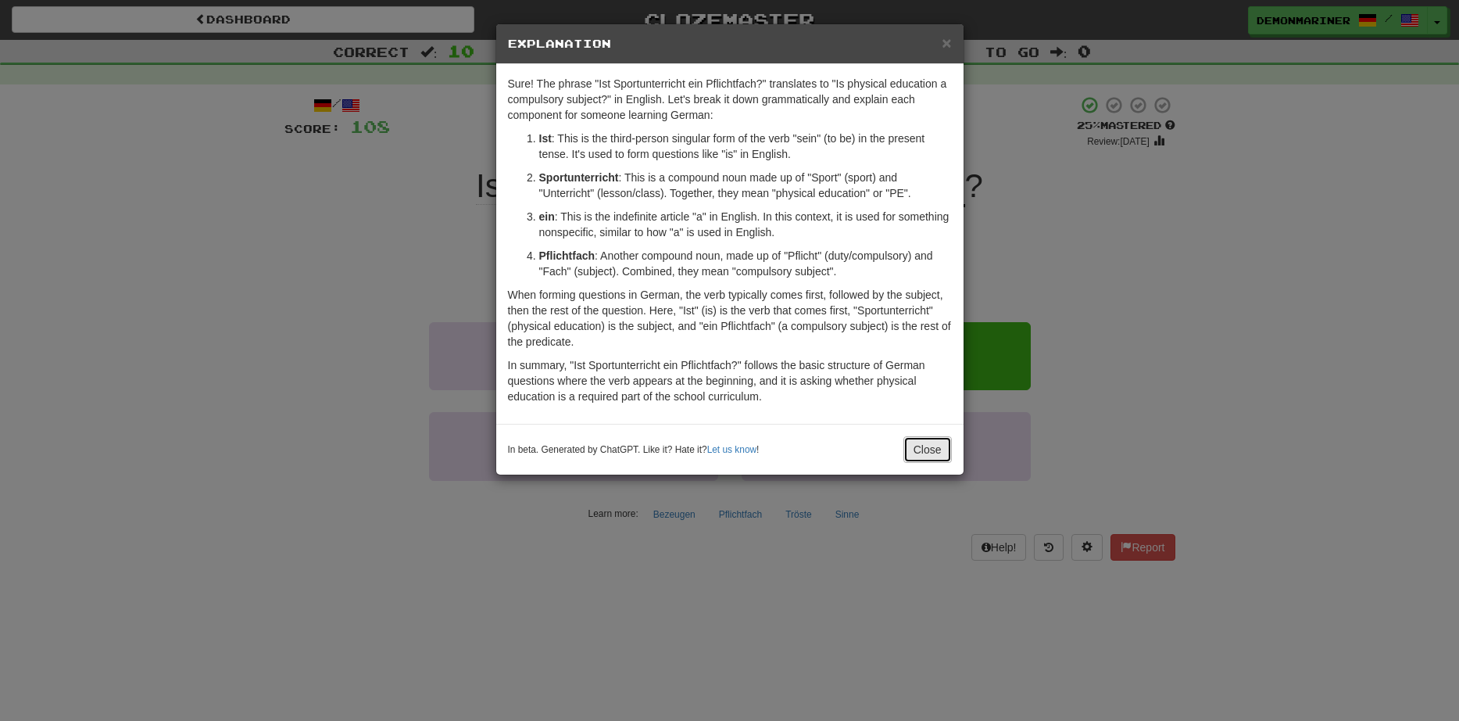
click at [940, 446] on button "Close" at bounding box center [928, 449] width 48 height 27
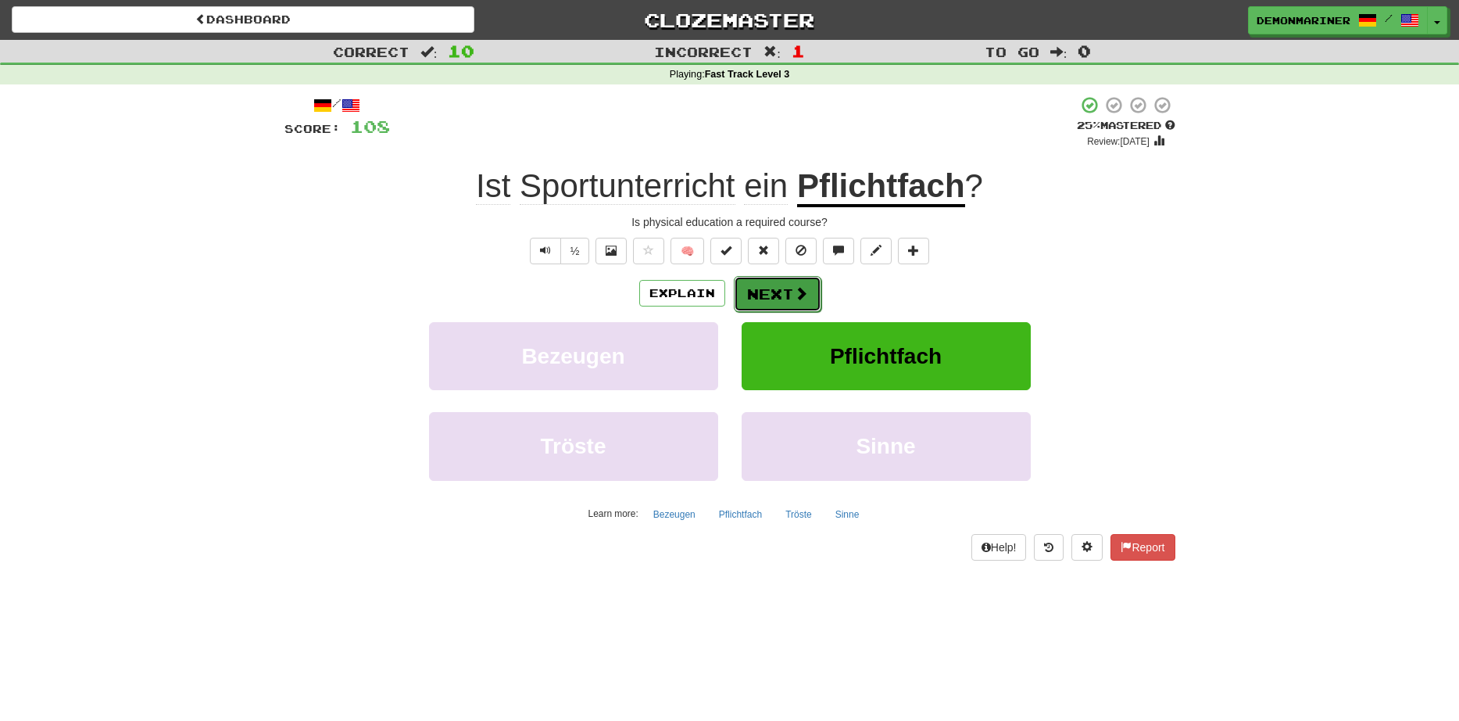
click at [807, 302] on button "Next" at bounding box center [778, 294] width 88 height 36
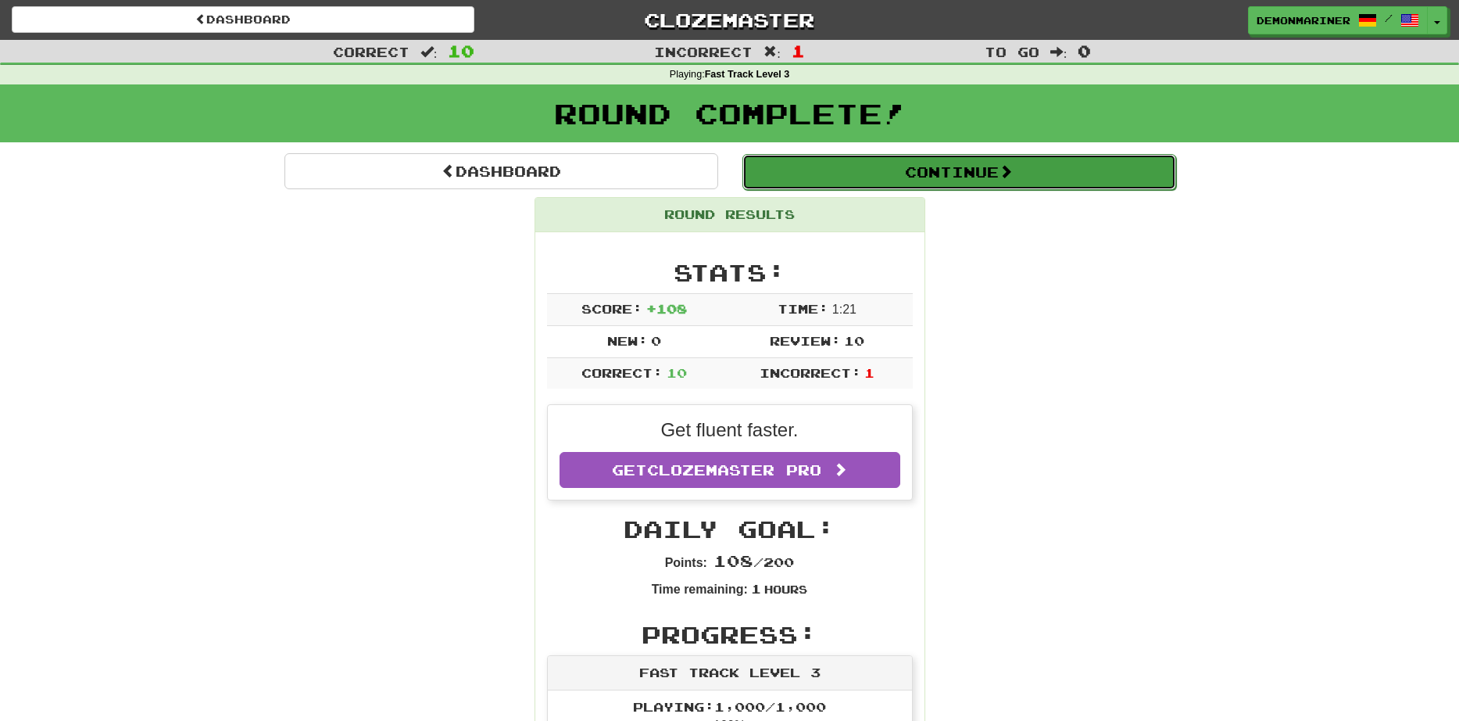
click at [926, 166] on button "Continue" at bounding box center [960, 172] width 434 height 36
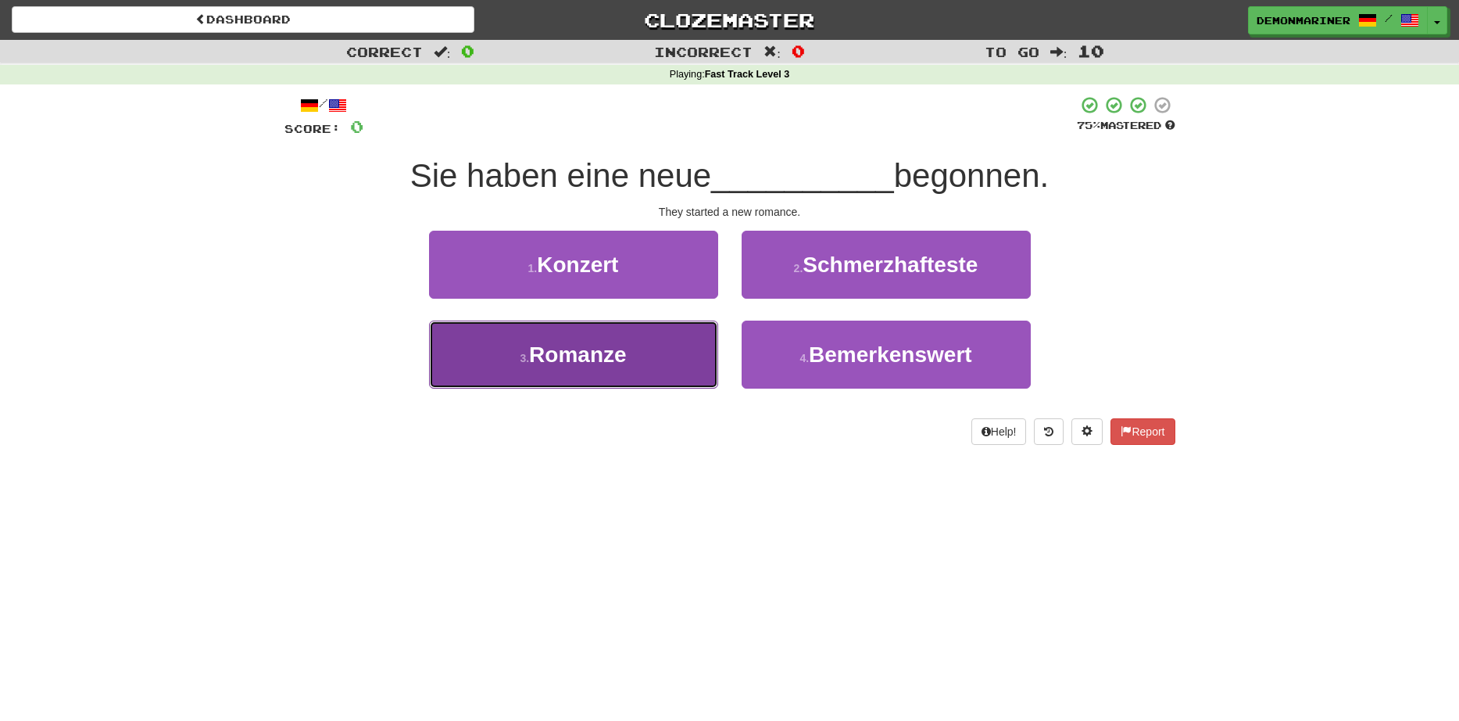
click at [490, 371] on button "3 . Romanze" at bounding box center [573, 354] width 289 height 68
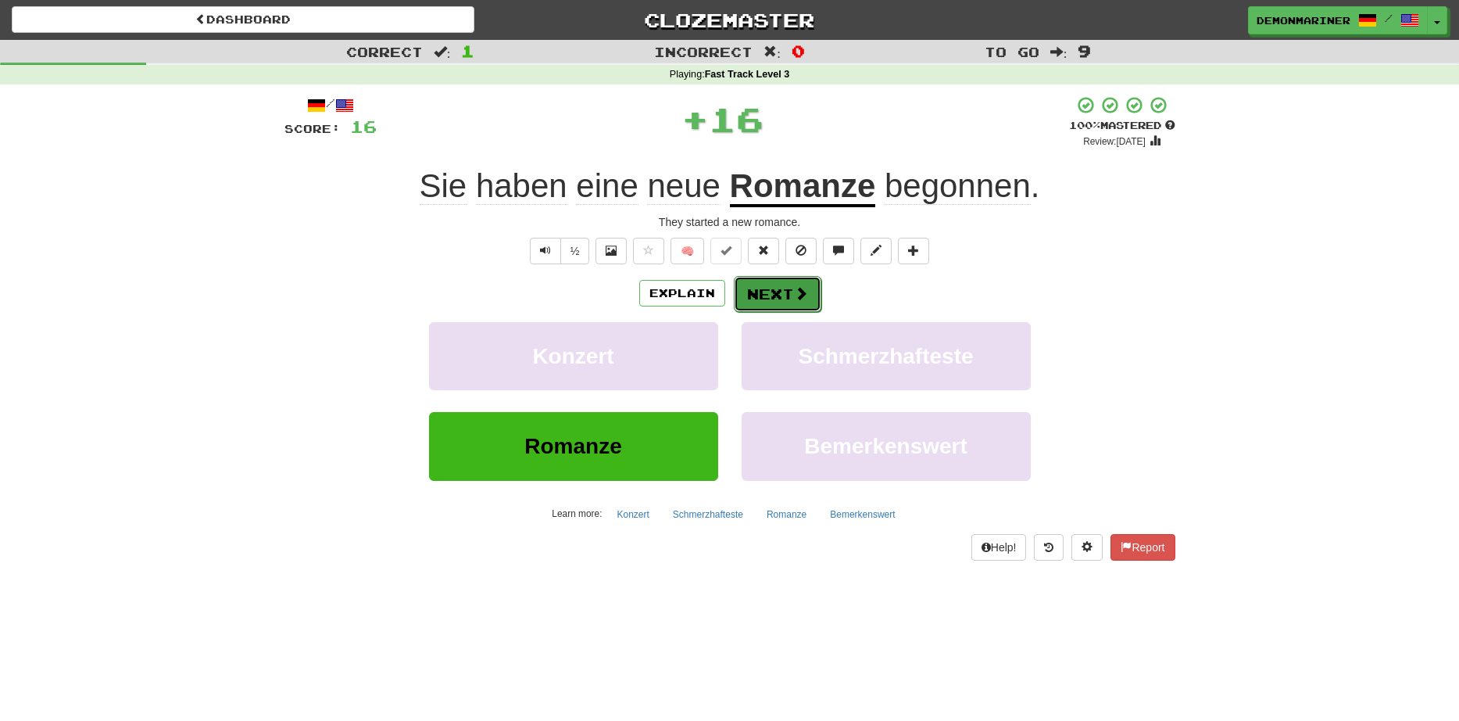
click at [789, 294] on button "Next" at bounding box center [778, 294] width 88 height 36
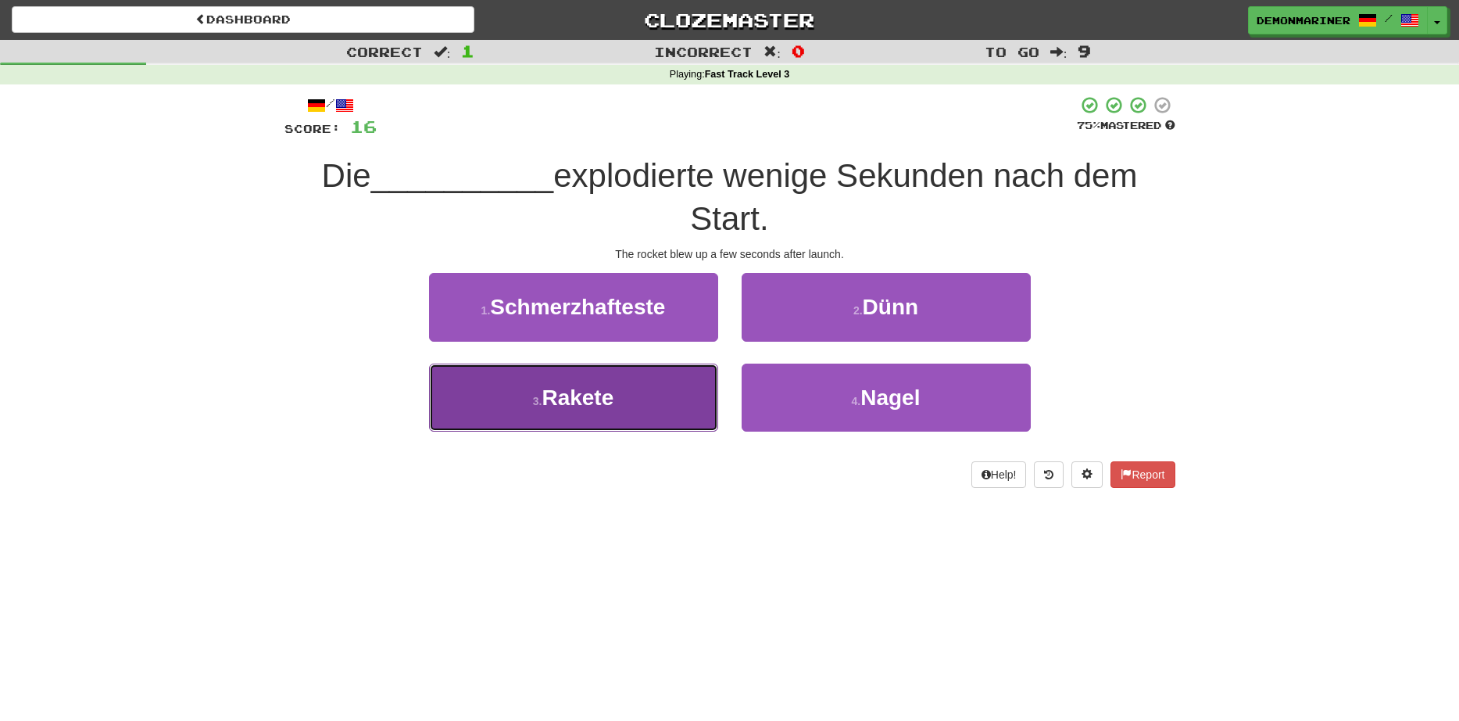
click at [536, 411] on button "3 . Rakete" at bounding box center [573, 397] width 289 height 68
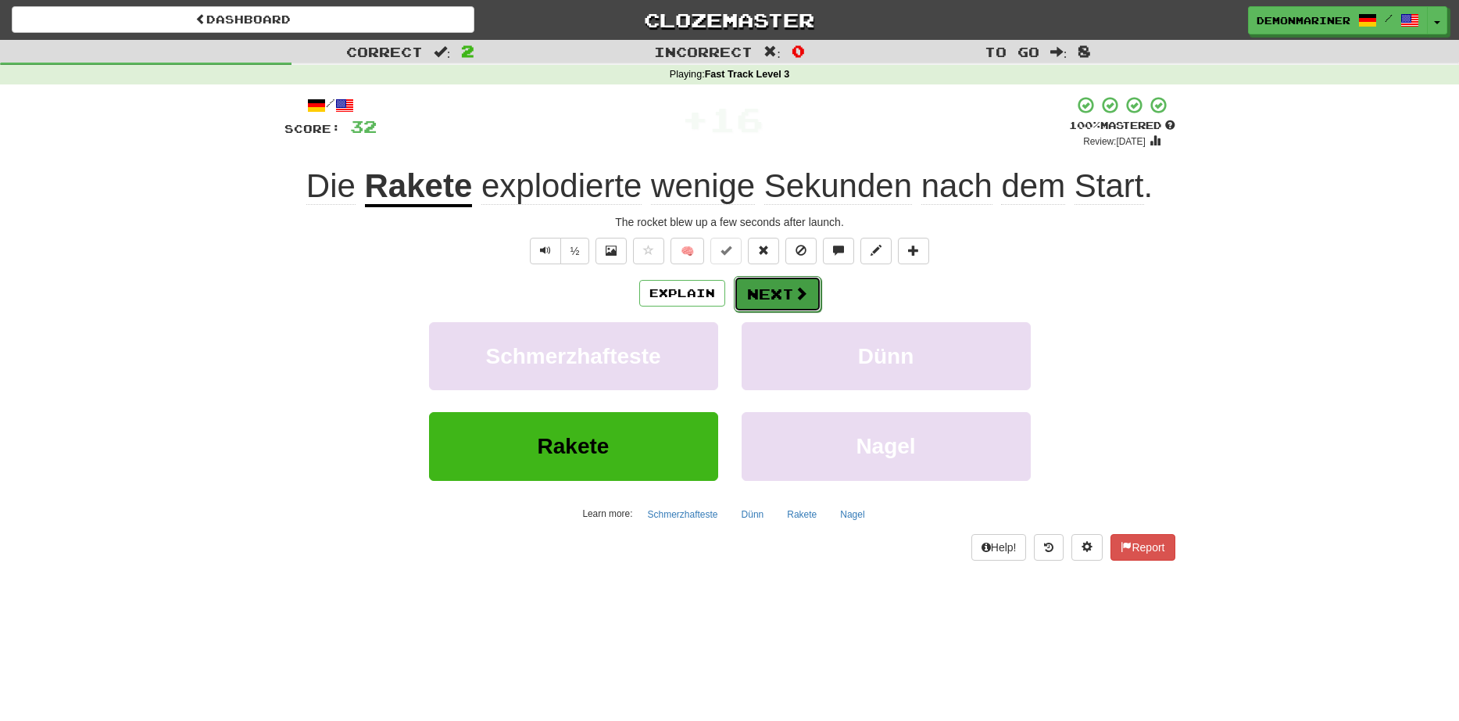
click at [799, 297] on span at bounding box center [801, 293] width 14 height 14
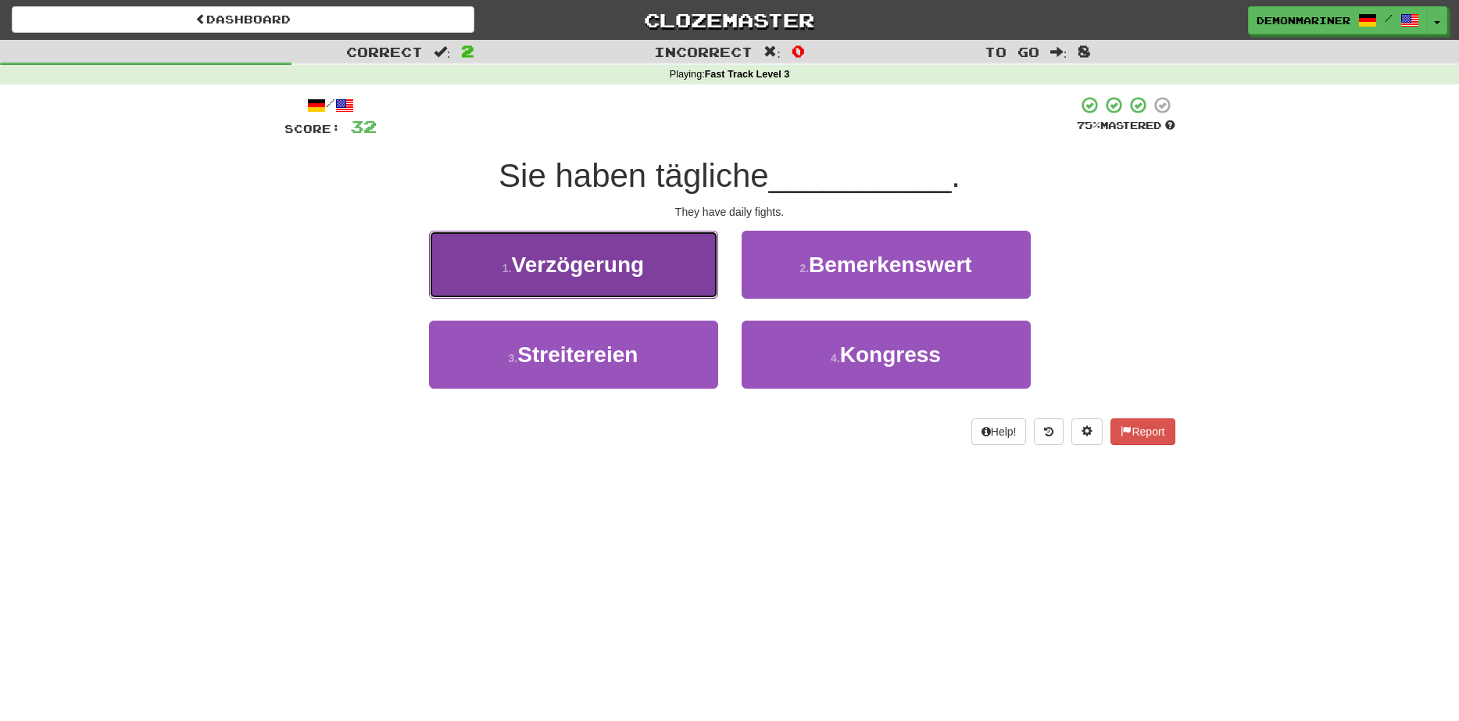
click at [528, 283] on button "1 . Verzögerung" at bounding box center [573, 265] width 289 height 68
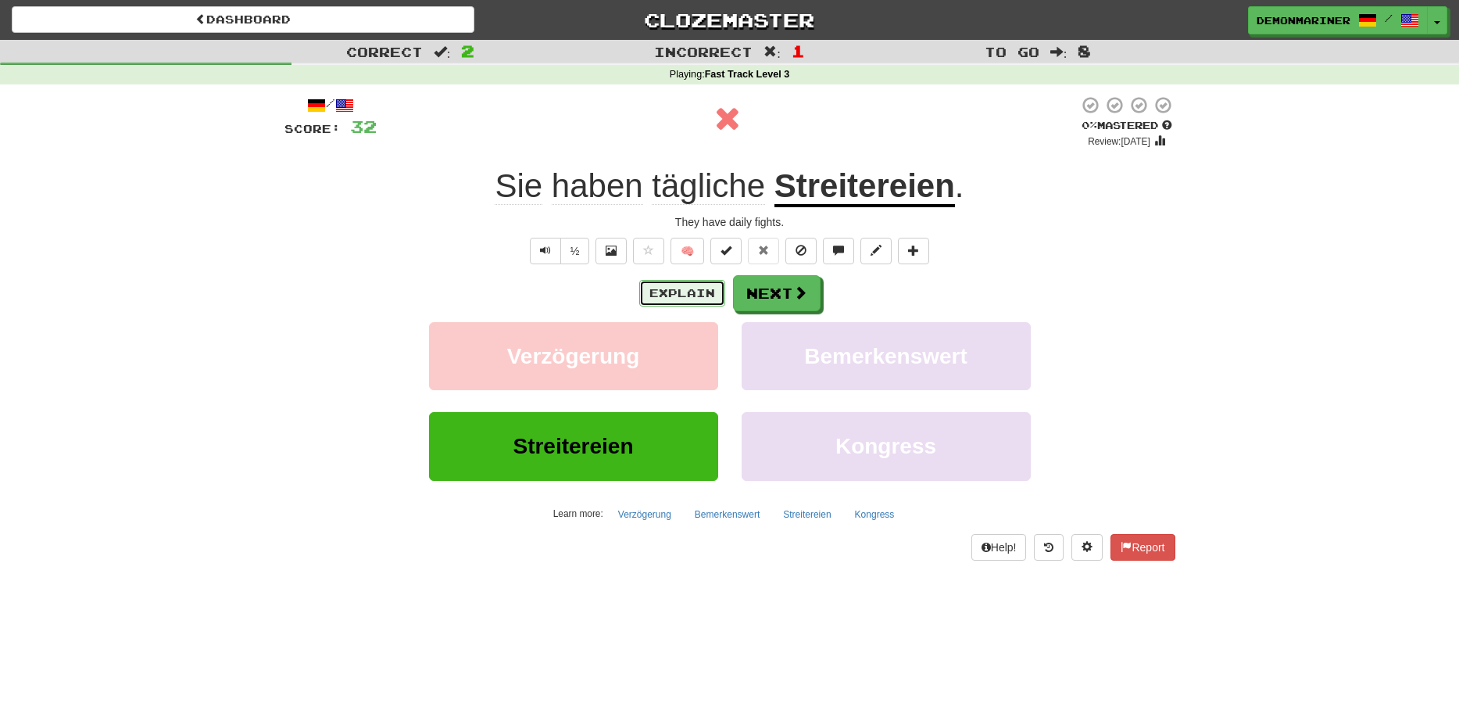
click at [686, 303] on button "Explain" at bounding box center [682, 293] width 86 height 27
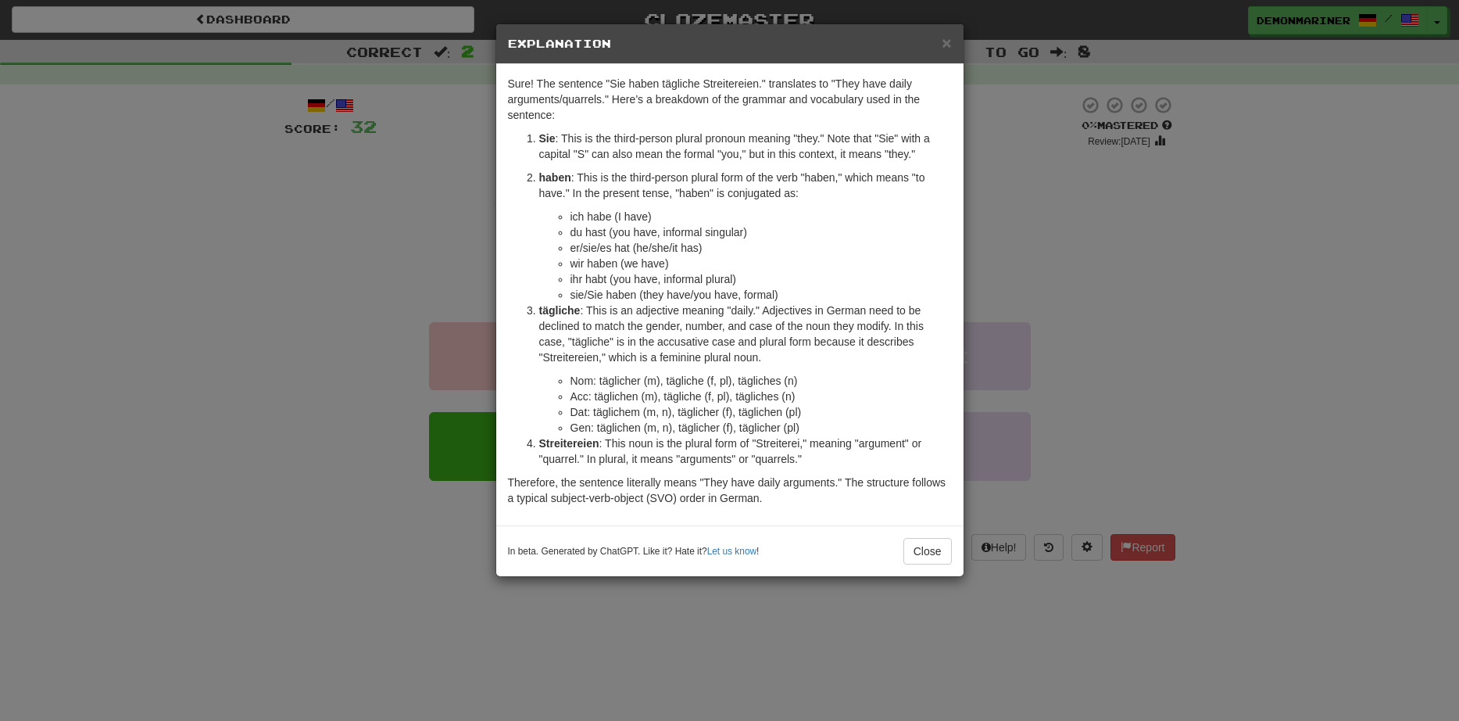
drag, startPoint x: 647, startPoint y: 30, endPoint x: 654, endPoint y: 38, distance: 9.9
click at [654, 38] on div "× Explanation" at bounding box center [729, 44] width 467 height 40
drag, startPoint x: 650, startPoint y: 43, endPoint x: 782, endPoint y: 75, distance: 135.9
click at [782, 75] on div "× Explanation Sure! The sentence "Sie haben tägliche Streitereien." translates …" at bounding box center [730, 299] width 469 height 553
click at [941, 553] on button "Close" at bounding box center [928, 551] width 48 height 27
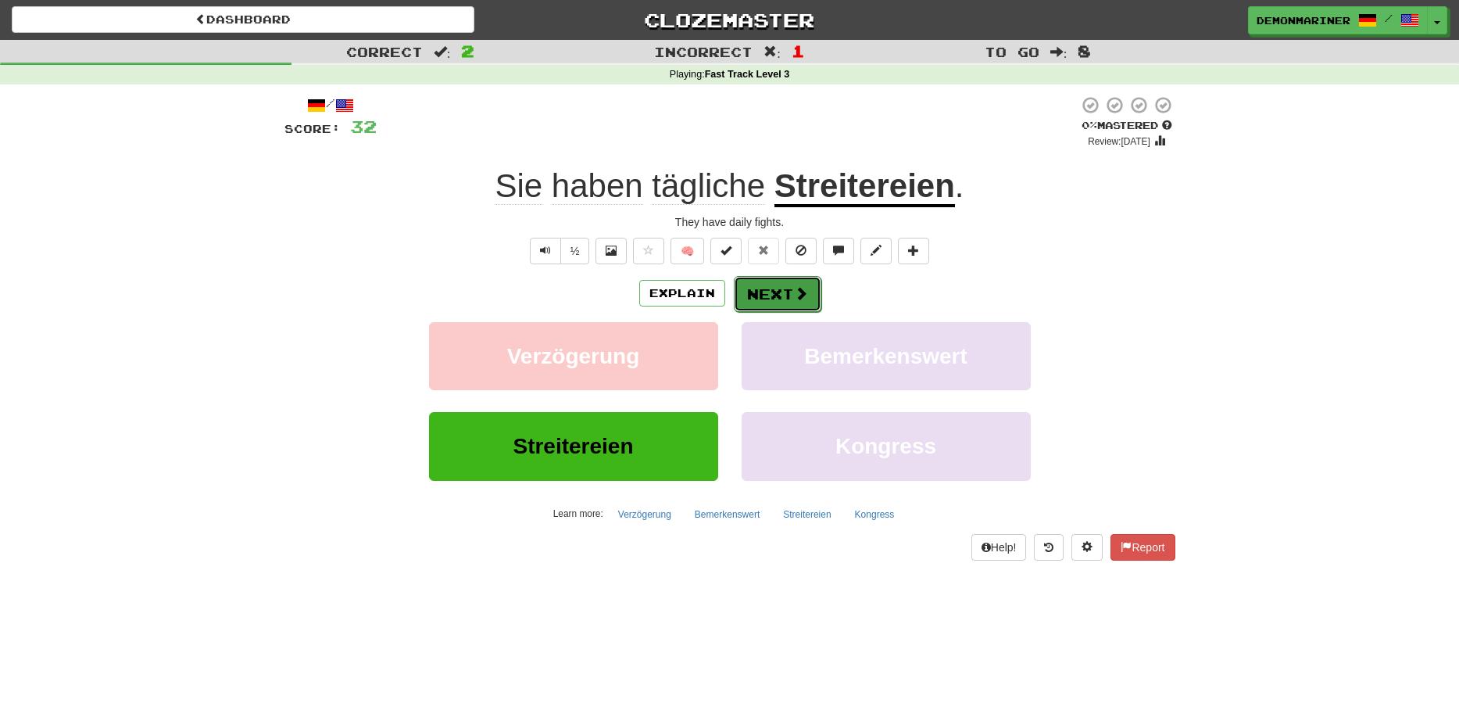
click at [801, 298] on span at bounding box center [801, 293] width 14 height 14
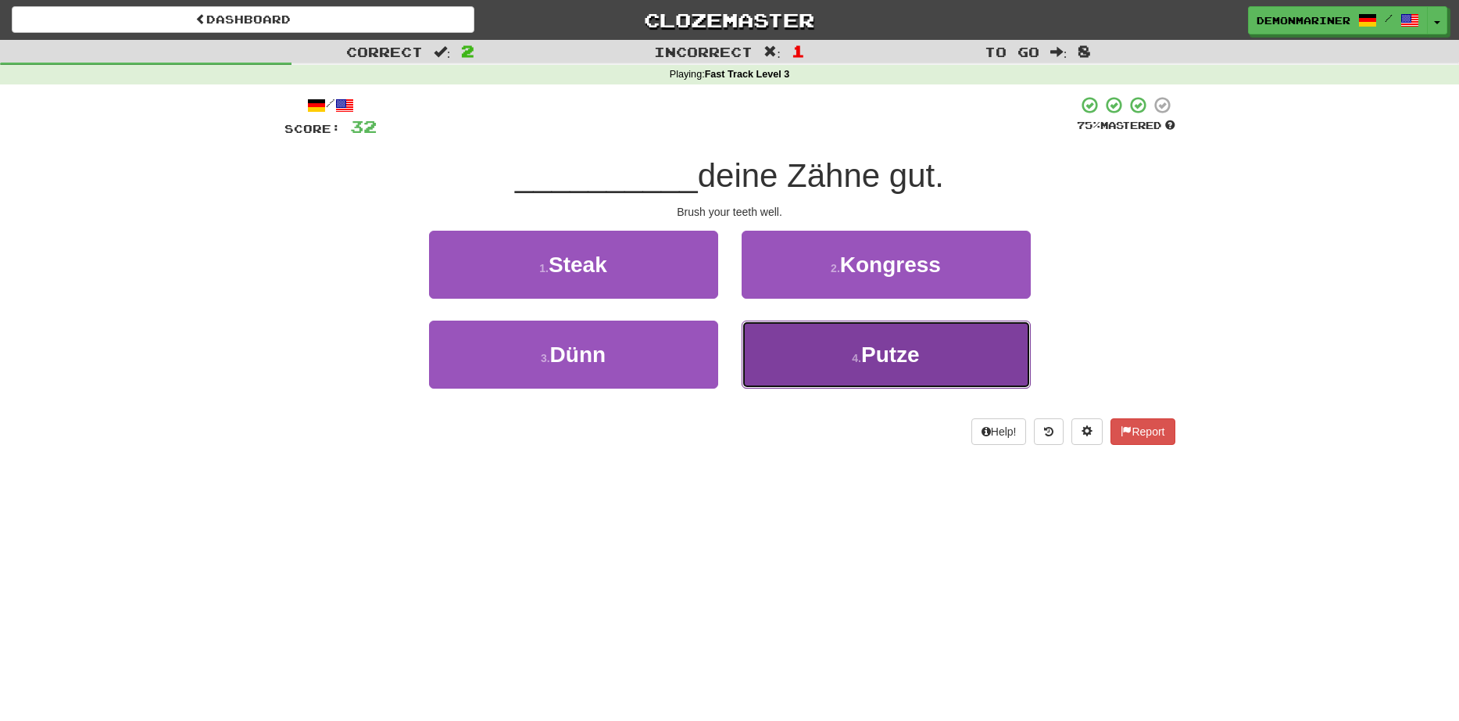
click at [792, 342] on button "4 . Putze" at bounding box center [886, 354] width 289 height 68
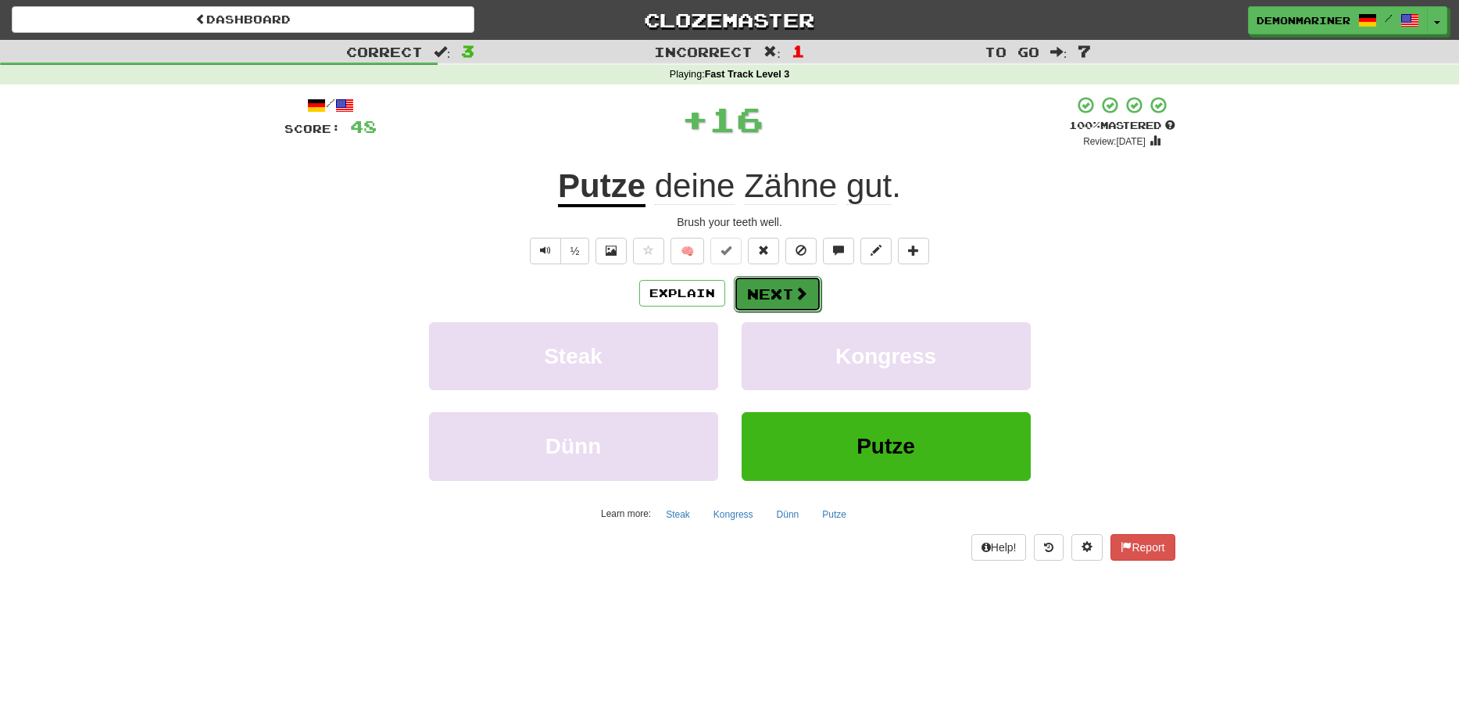
click at [768, 283] on button "Next" at bounding box center [778, 294] width 88 height 36
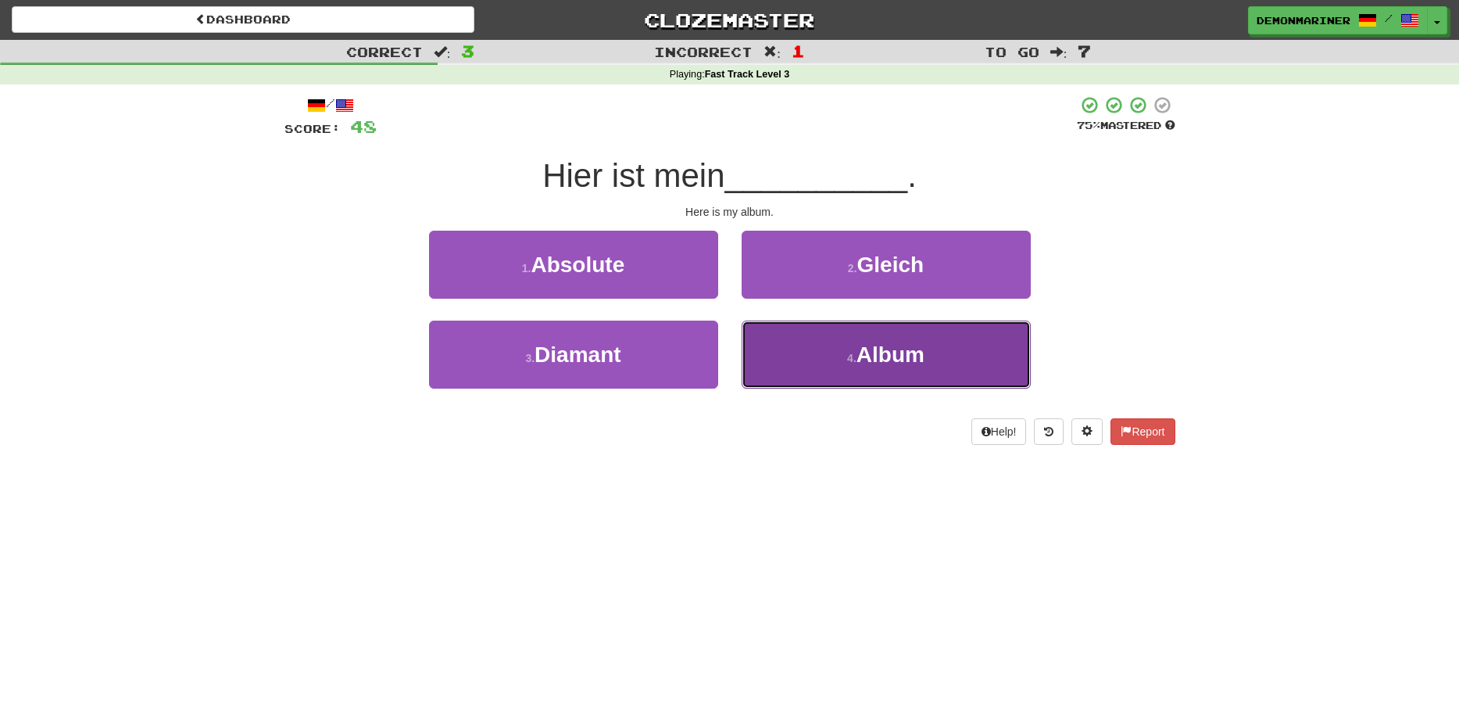
click at [825, 346] on button "4 . Album" at bounding box center [886, 354] width 289 height 68
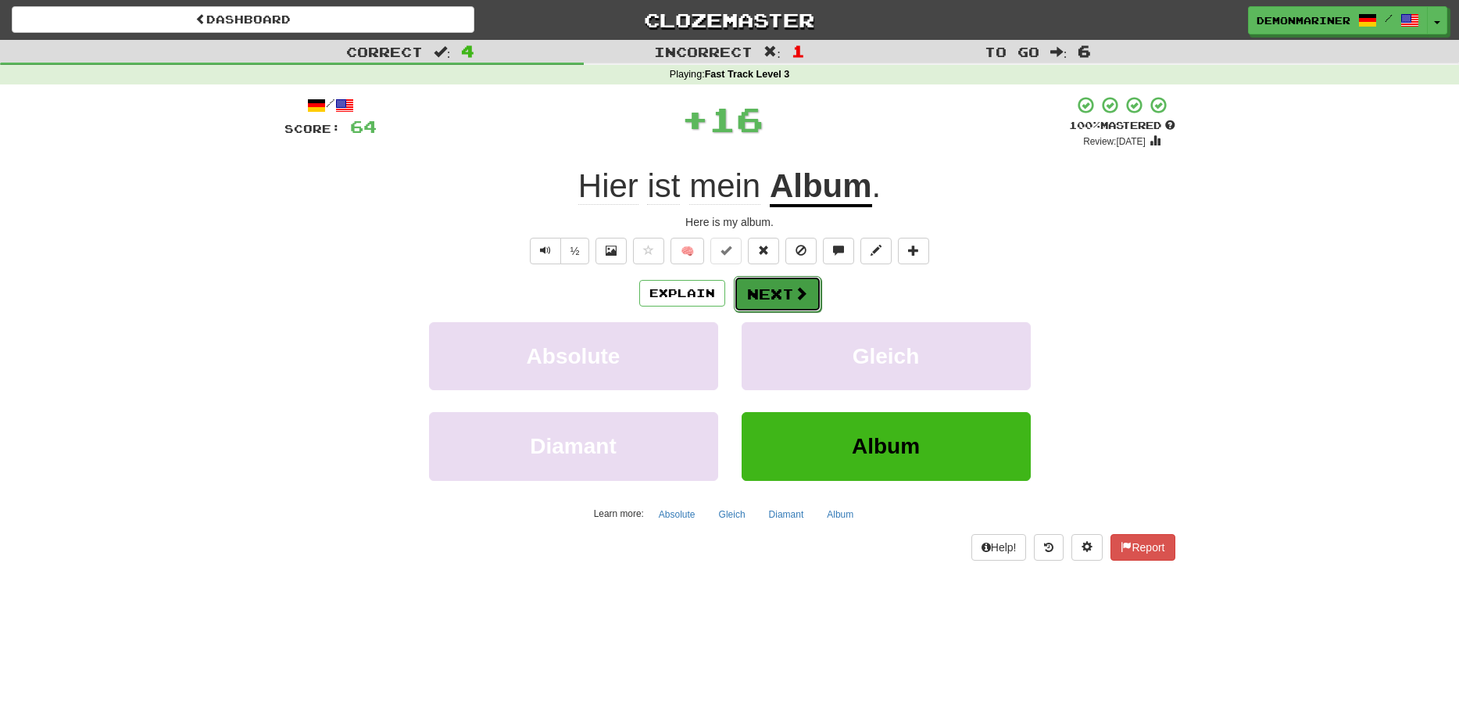
click at [778, 293] on button "Next" at bounding box center [778, 294] width 88 height 36
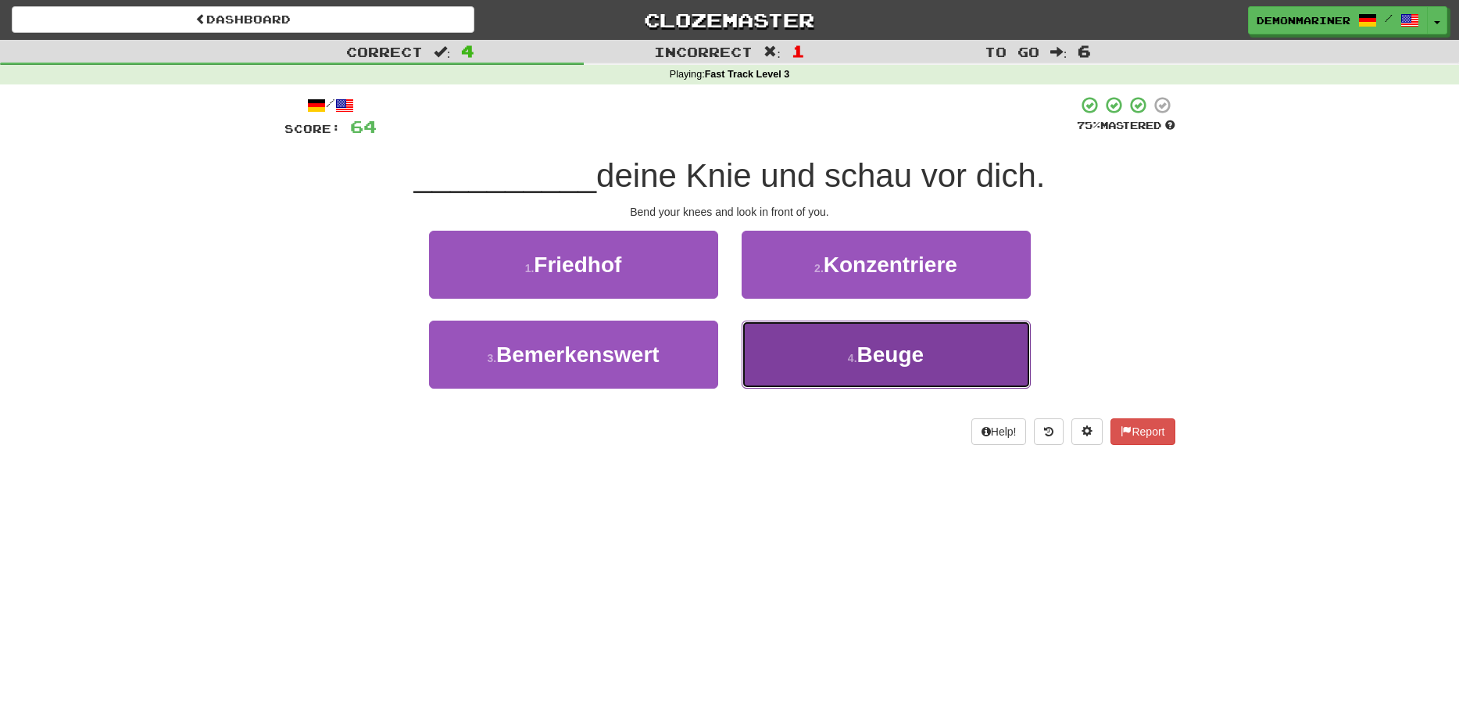
click at [810, 357] on button "4 . Beuge" at bounding box center [886, 354] width 289 height 68
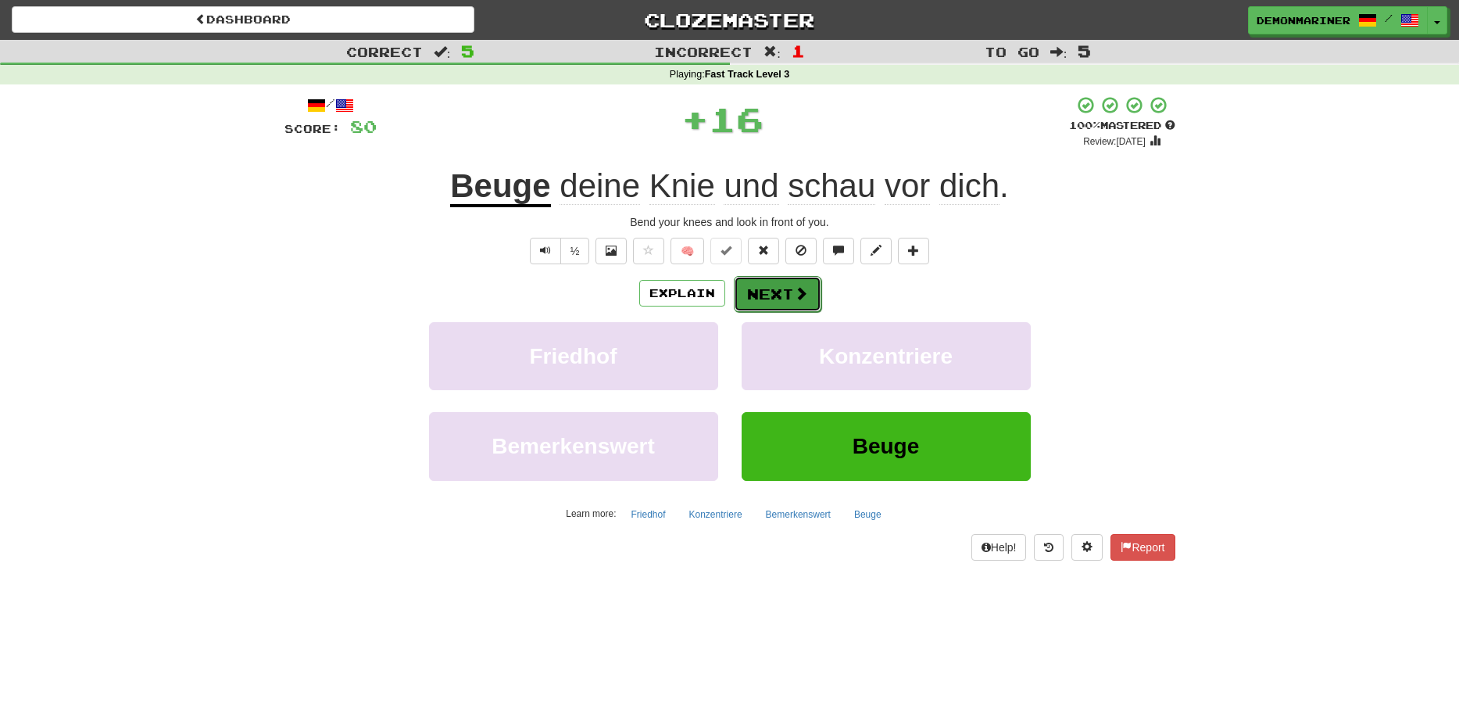
click at [782, 295] on button "Next" at bounding box center [778, 294] width 88 height 36
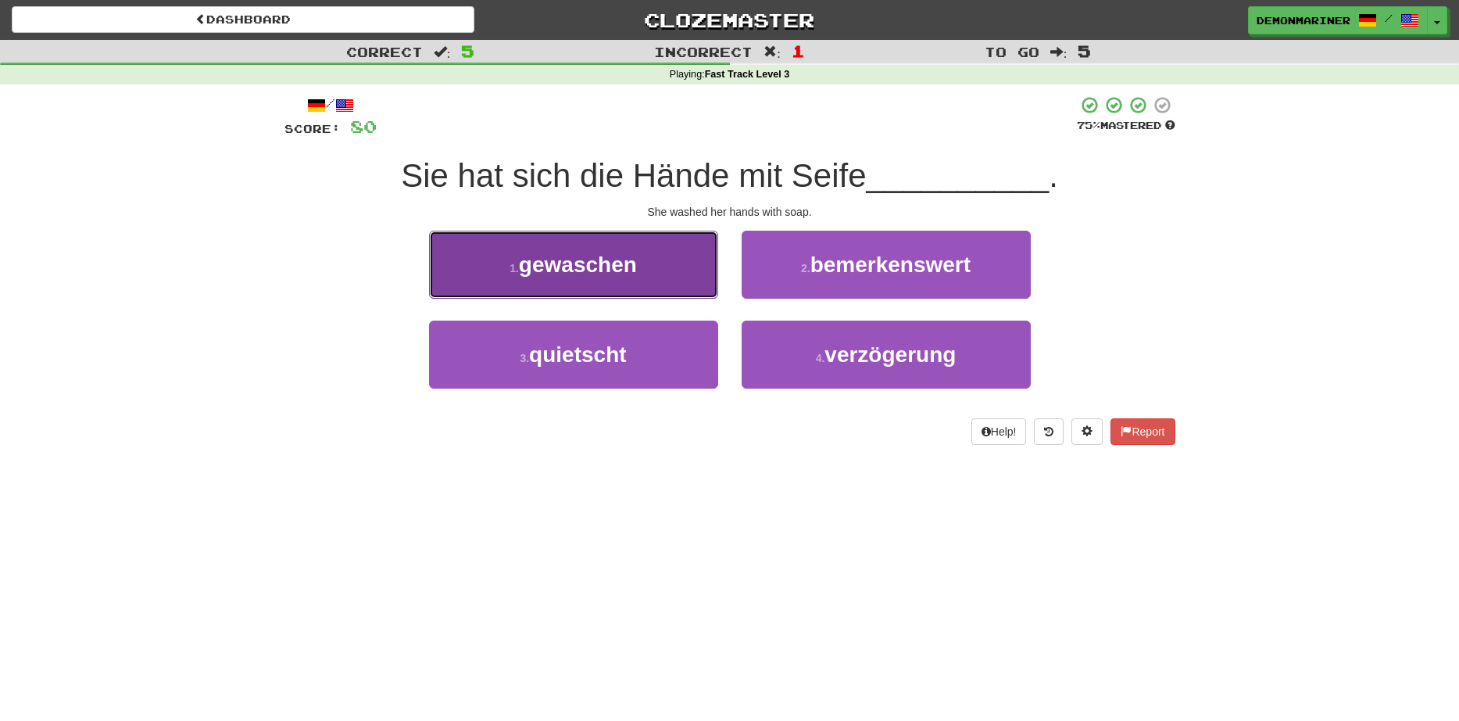
click at [597, 282] on button "1 . gewaschen" at bounding box center [573, 265] width 289 height 68
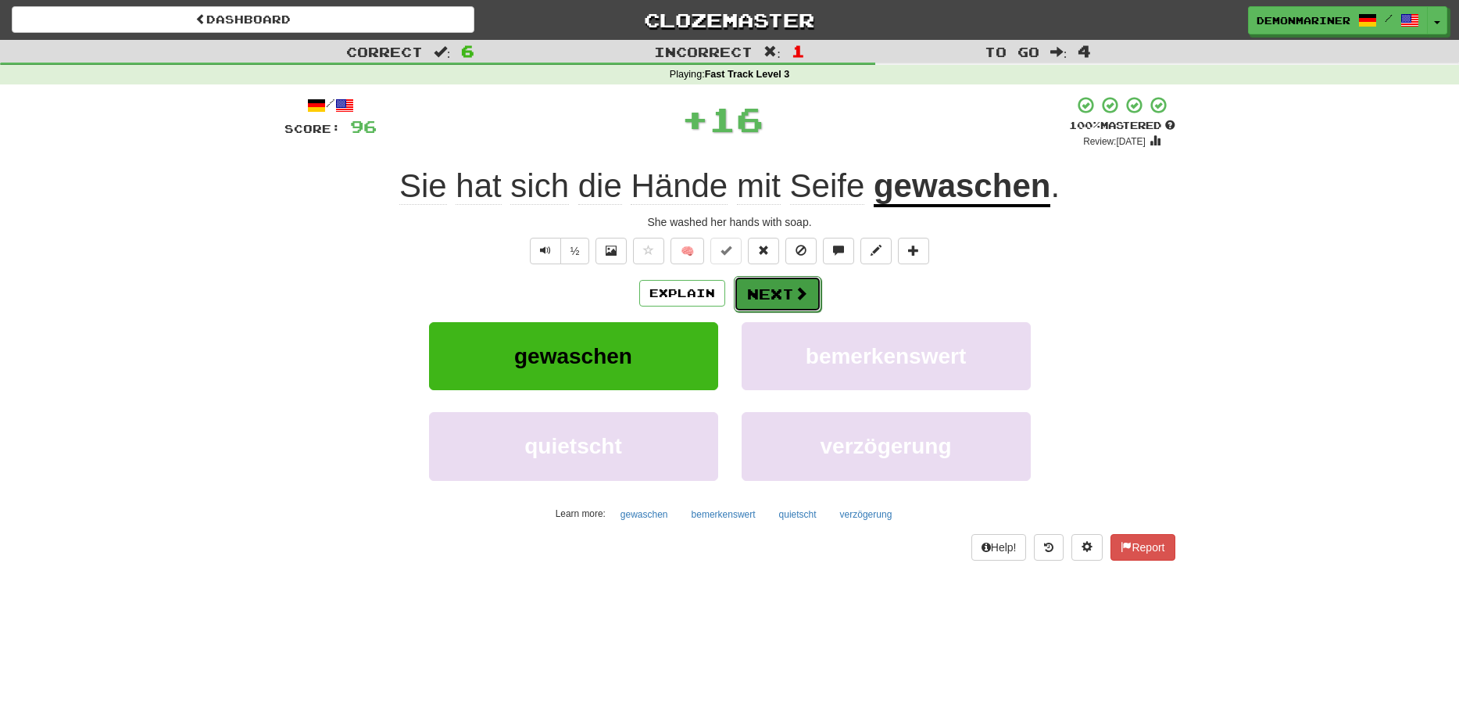
click at [809, 298] on button "Next" at bounding box center [778, 294] width 88 height 36
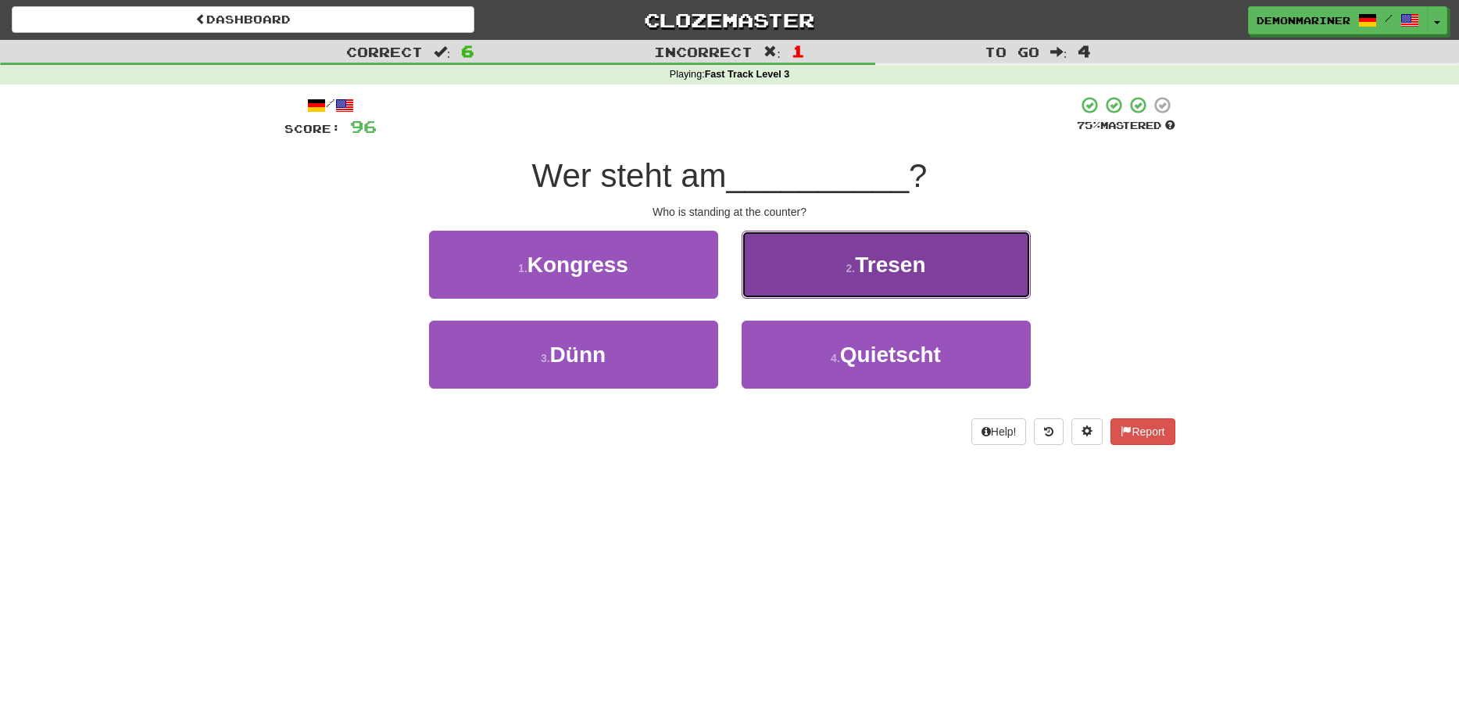
click at [890, 274] on span "Tresen" at bounding box center [890, 264] width 70 height 24
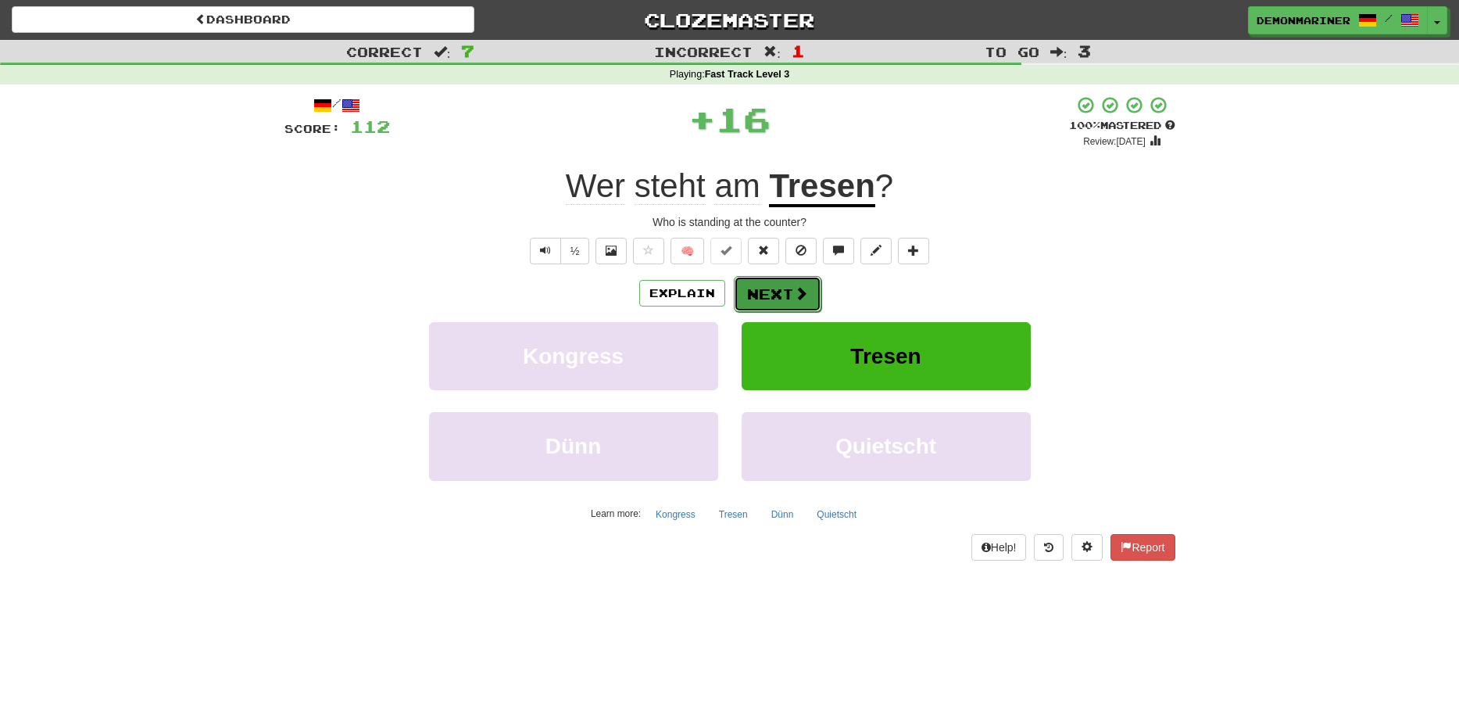
click at [792, 294] on button "Next" at bounding box center [778, 294] width 88 height 36
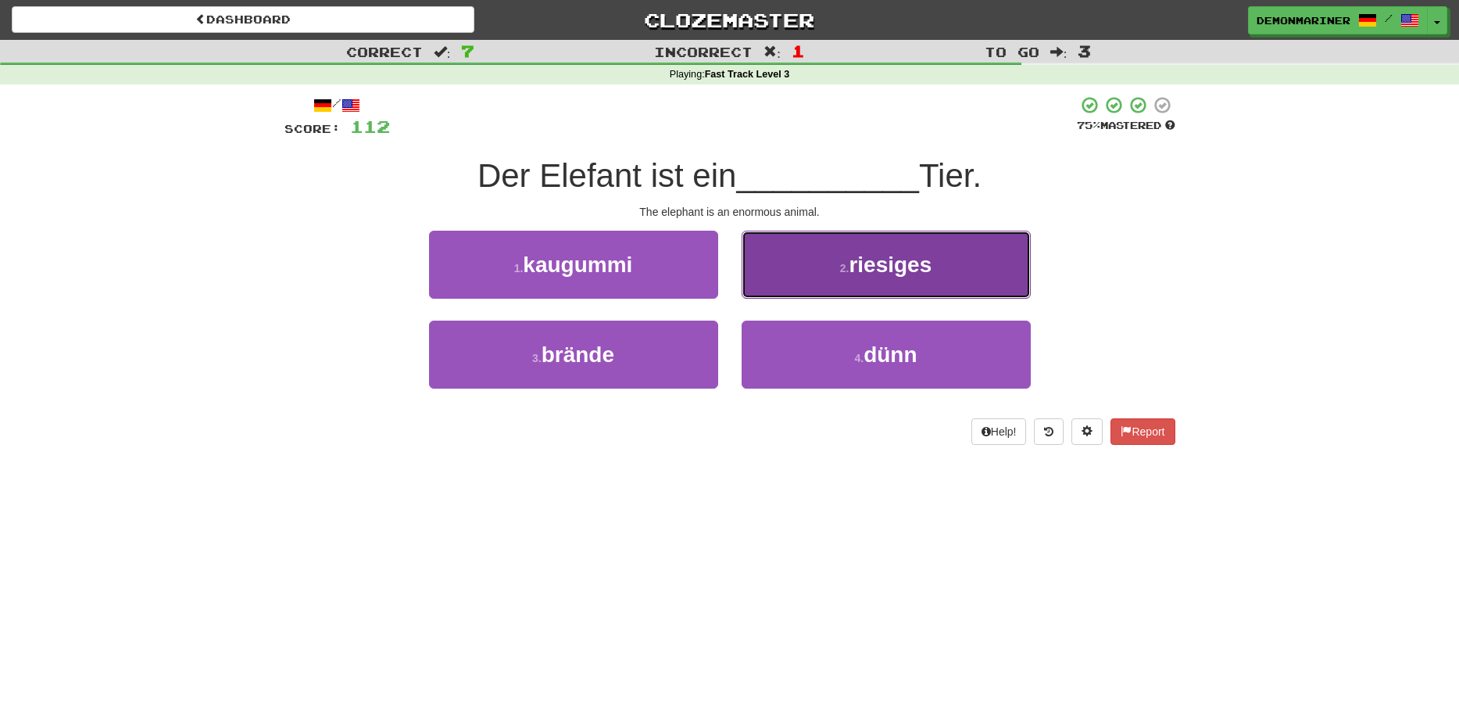
click at [988, 252] on button "2 . riesiges" at bounding box center [886, 265] width 289 height 68
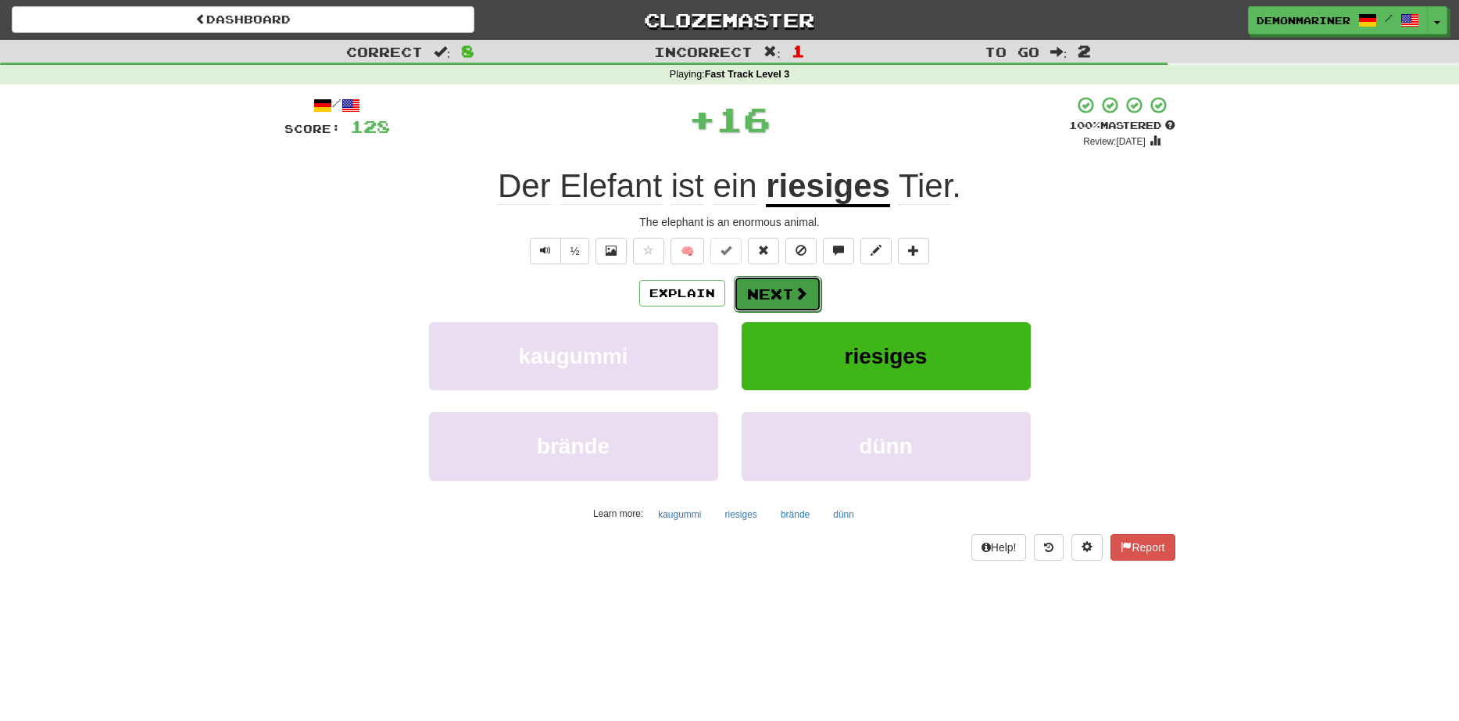
click at [797, 292] on span at bounding box center [801, 293] width 14 height 14
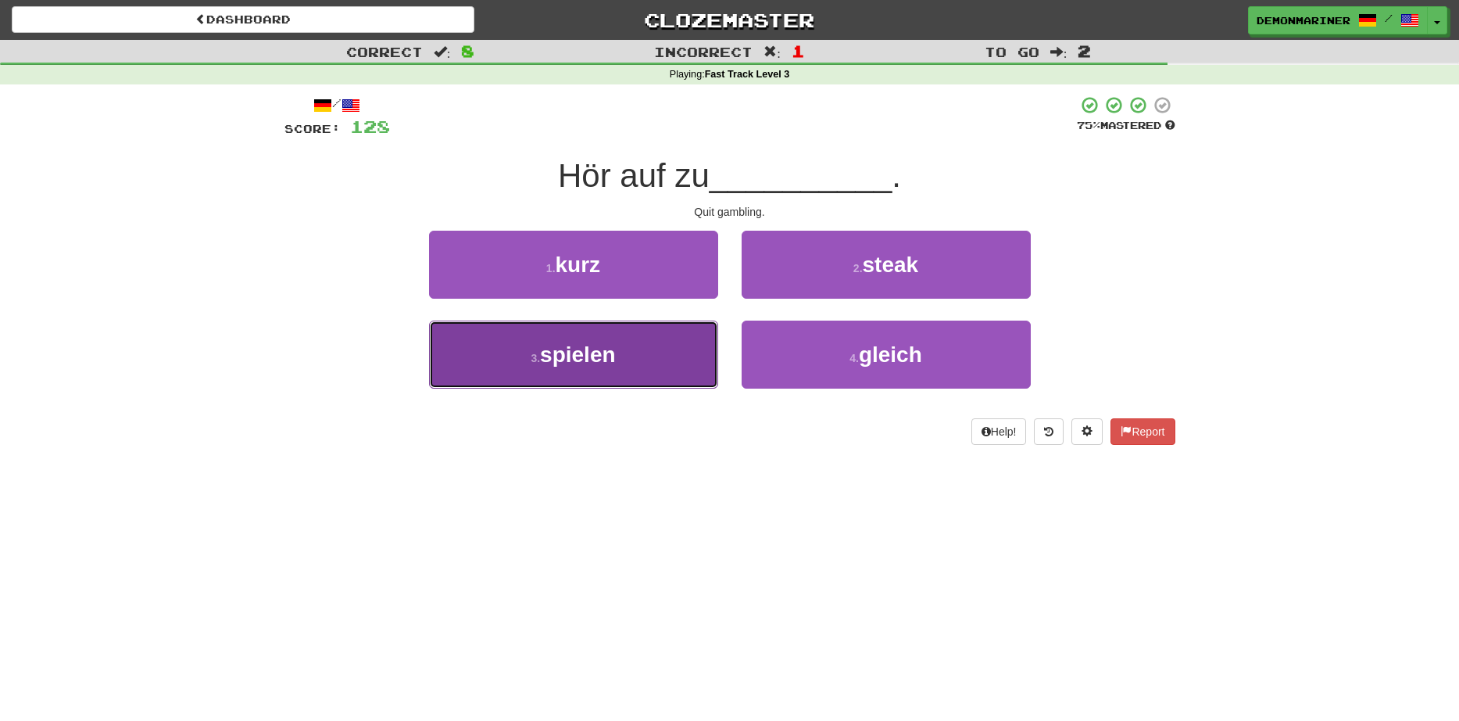
click at [557, 356] on span "spielen" at bounding box center [577, 354] width 75 height 24
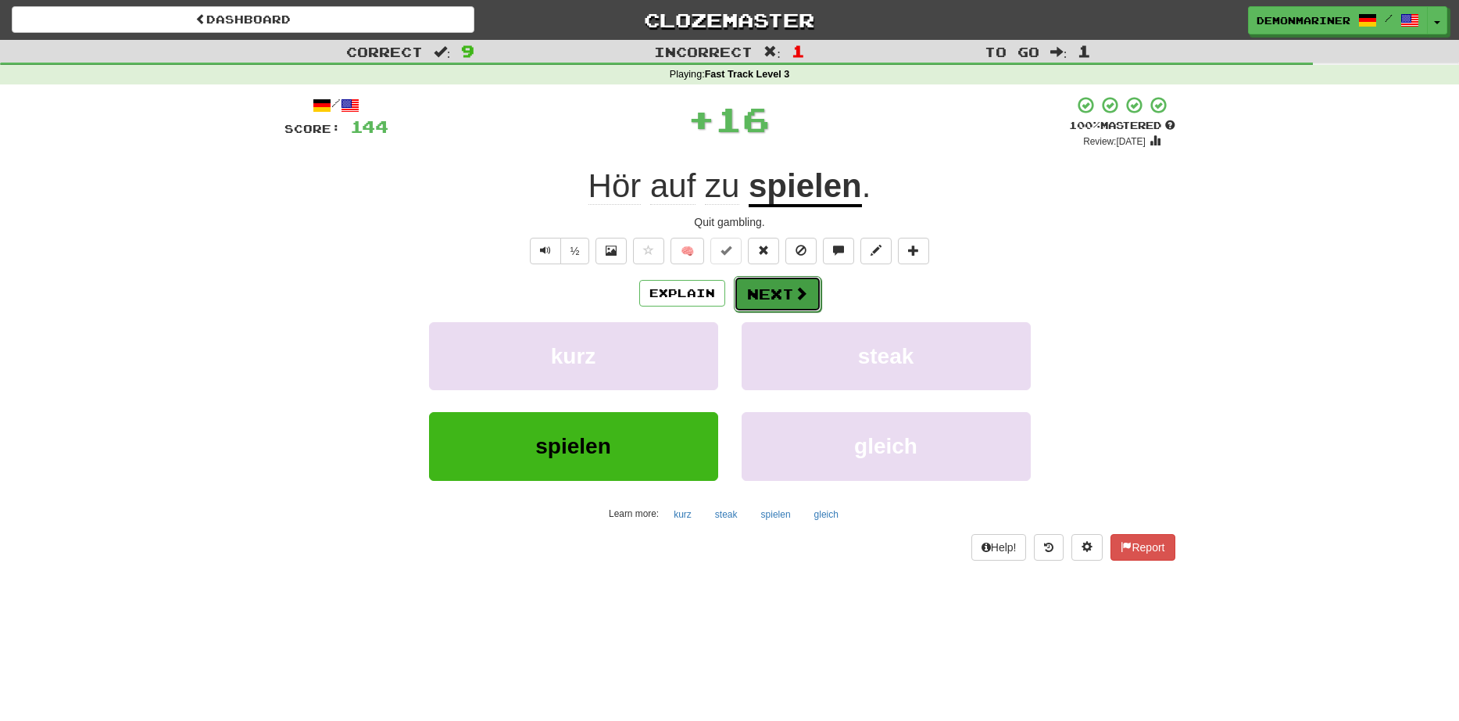
click at [750, 290] on button "Next" at bounding box center [778, 294] width 88 height 36
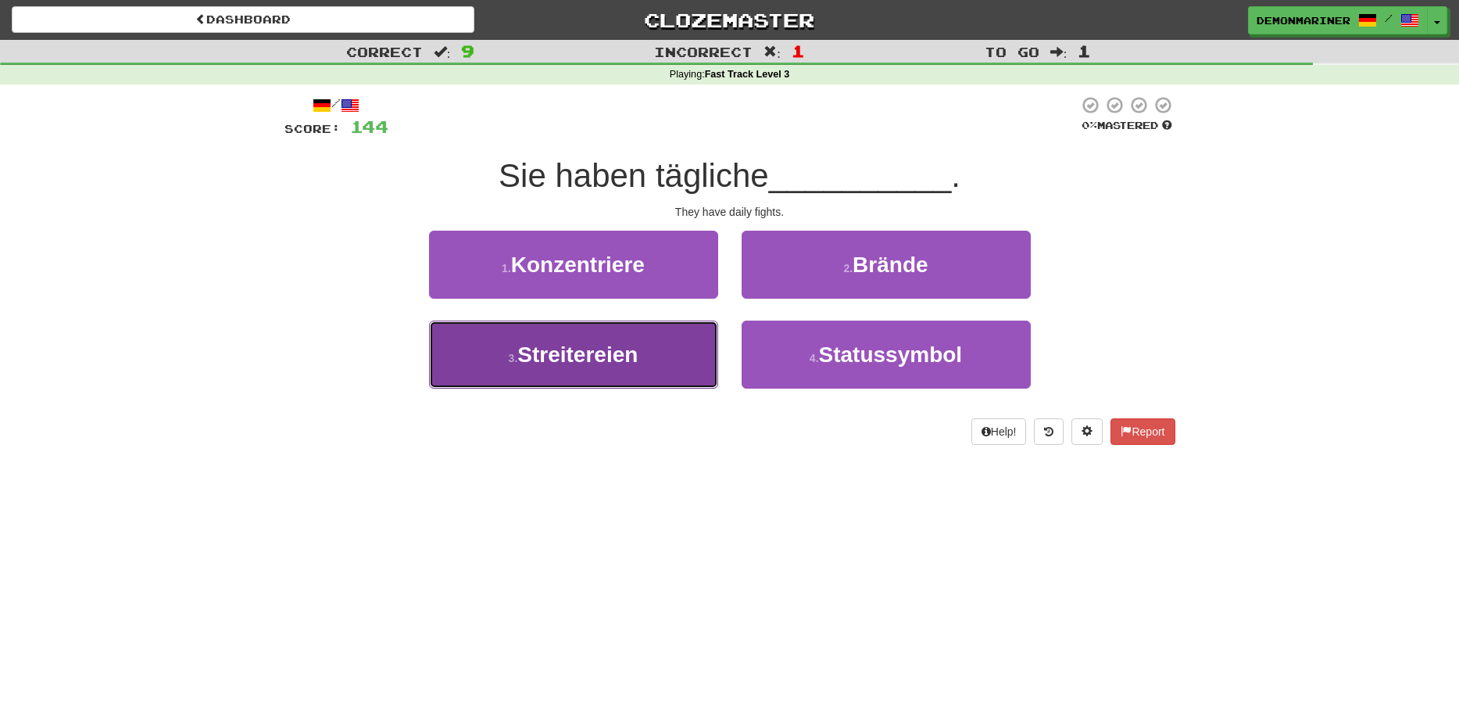
click at [629, 375] on button "3 . Streitereien" at bounding box center [573, 354] width 289 height 68
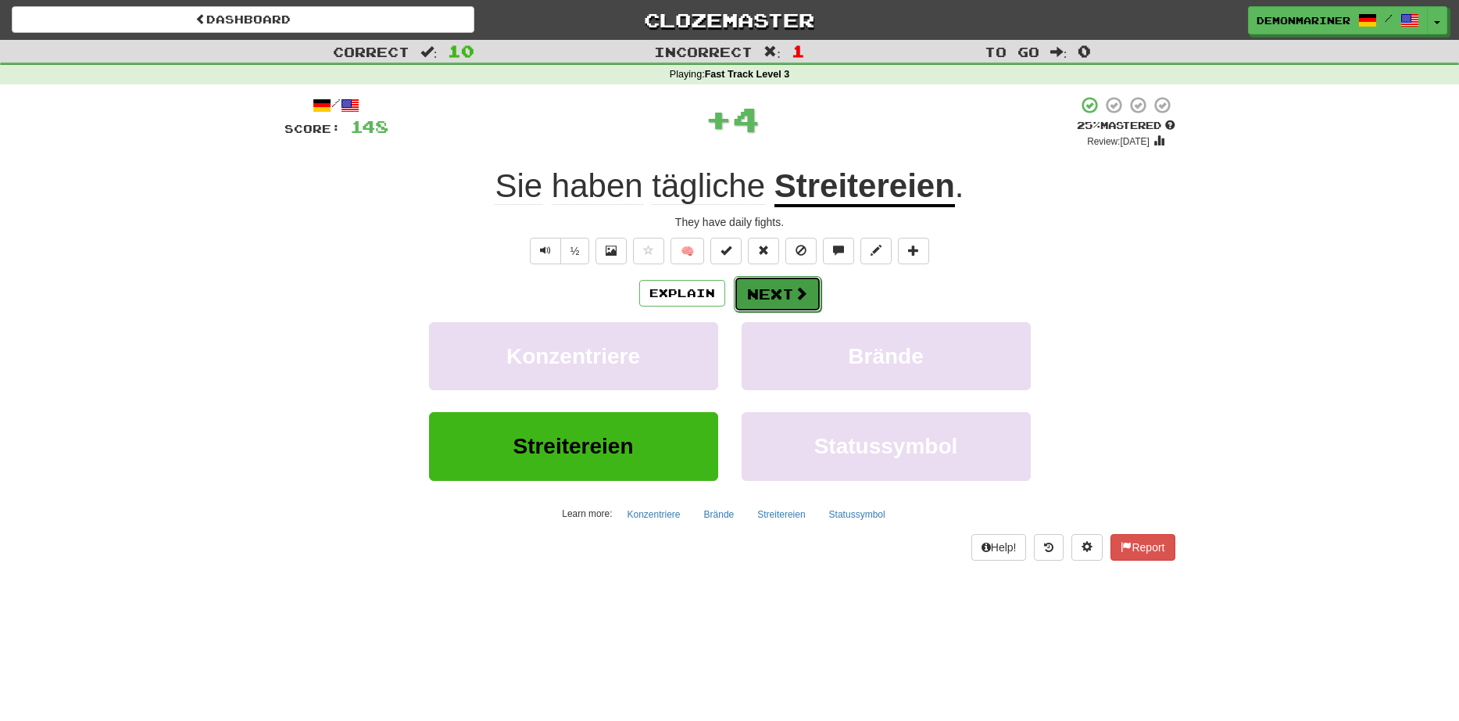
click at [797, 299] on span at bounding box center [801, 293] width 14 height 14
